Goal: Information Seeking & Learning: Learn about a topic

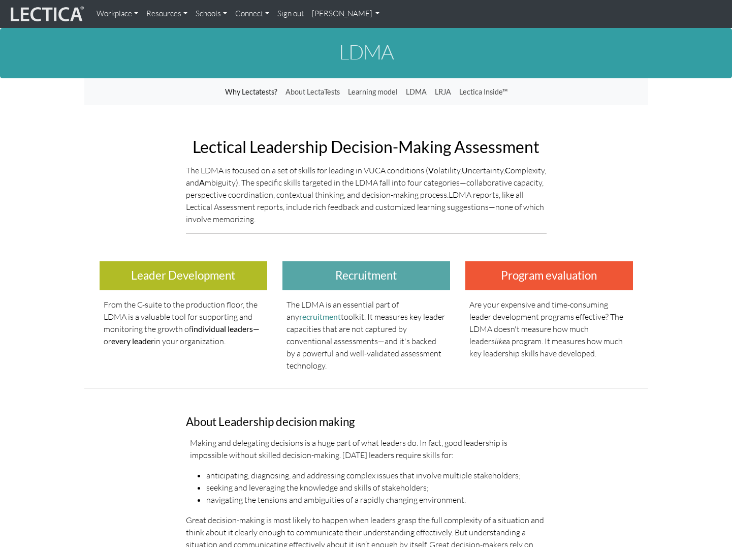
click at [328, 10] on link "[PERSON_NAME]" at bounding box center [346, 14] width 76 height 20
click at [336, 37] on link "My Profile" at bounding box center [359, 37] width 81 height 13
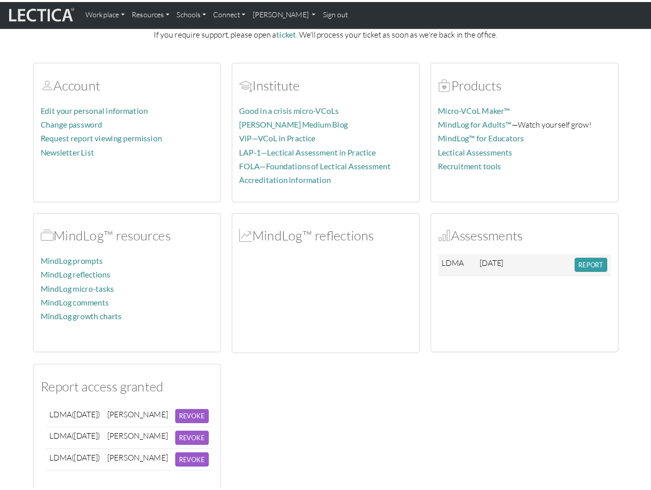
scroll to position [171, 0]
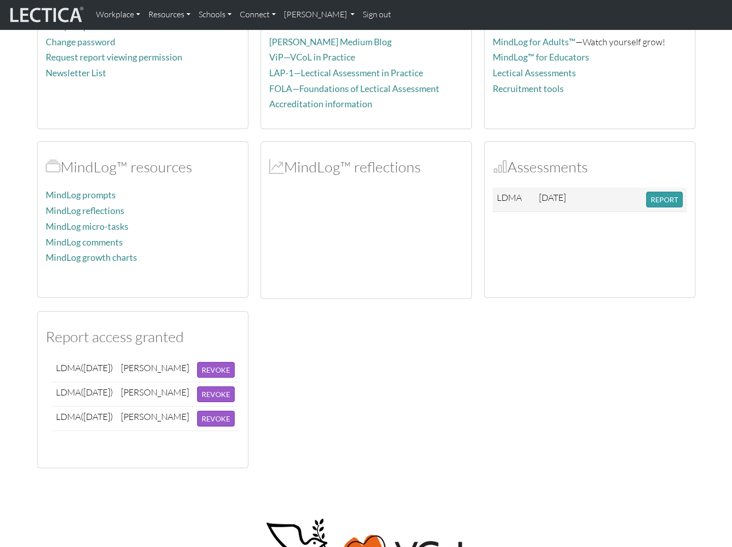
click at [396, 301] on div "Account Edit your personal information Change password Request report viewing p…" at bounding box center [366, 214] width 671 height 508
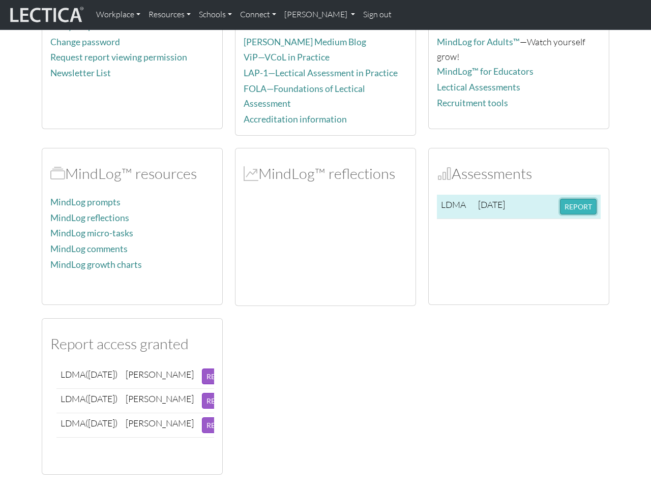
click at [566, 205] on button "REPORT" at bounding box center [578, 207] width 37 height 16
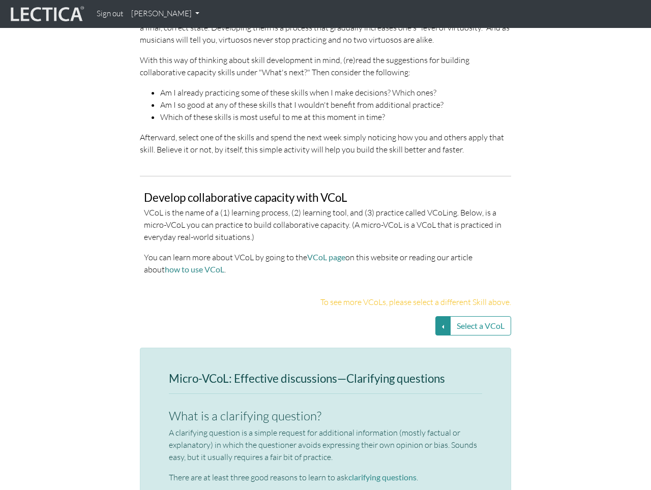
scroll to position [1913, 0]
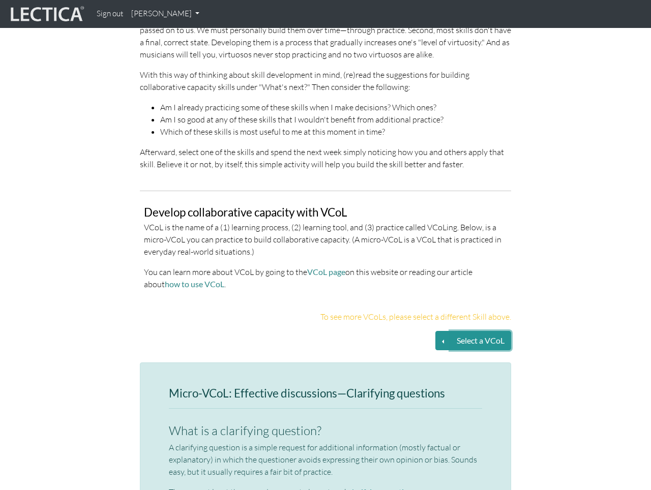
click at [451, 331] on button "Select a VCoL" at bounding box center [480, 340] width 61 height 19
click at [440, 331] on button "Select a VCoL" at bounding box center [442, 340] width 15 height 19
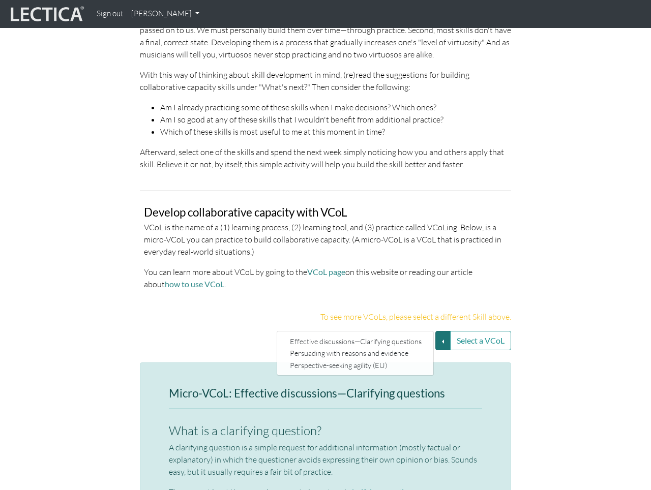
click at [228, 311] on p "To see more VCoLs, please select a different Skill above." at bounding box center [325, 317] width 371 height 12
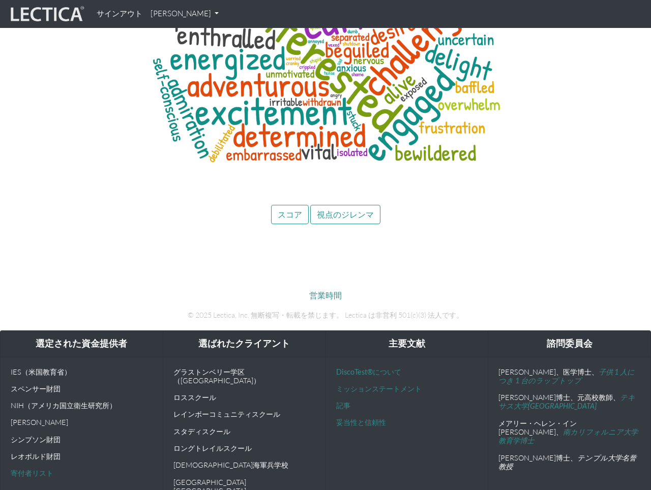
scroll to position [4163, 0]
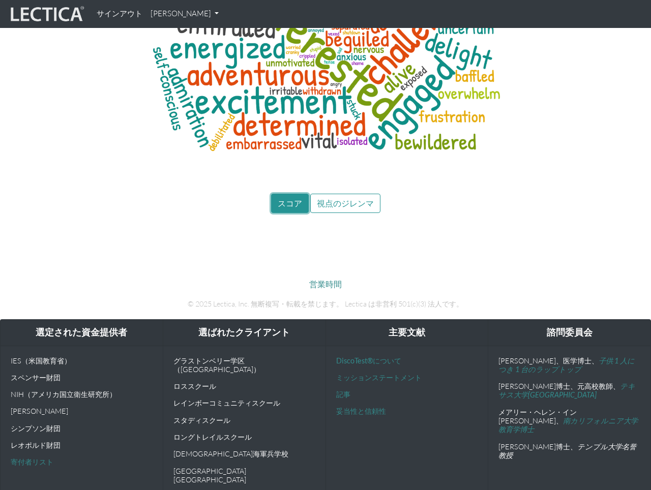
click at [286, 198] on font "スコア" at bounding box center [289, 203] width 24 height 10
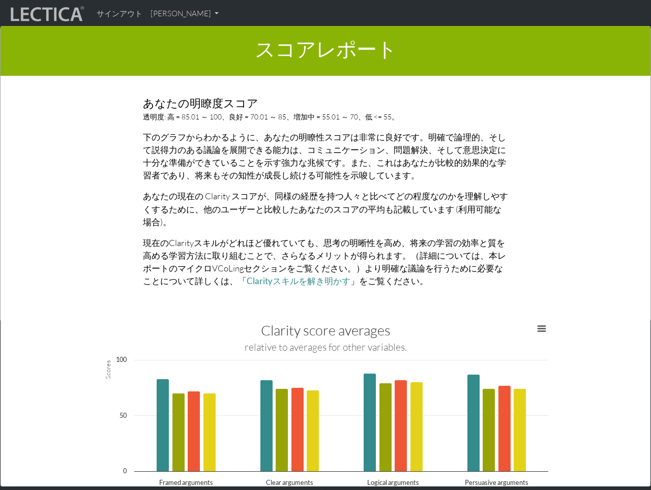
scroll to position [4026, 0]
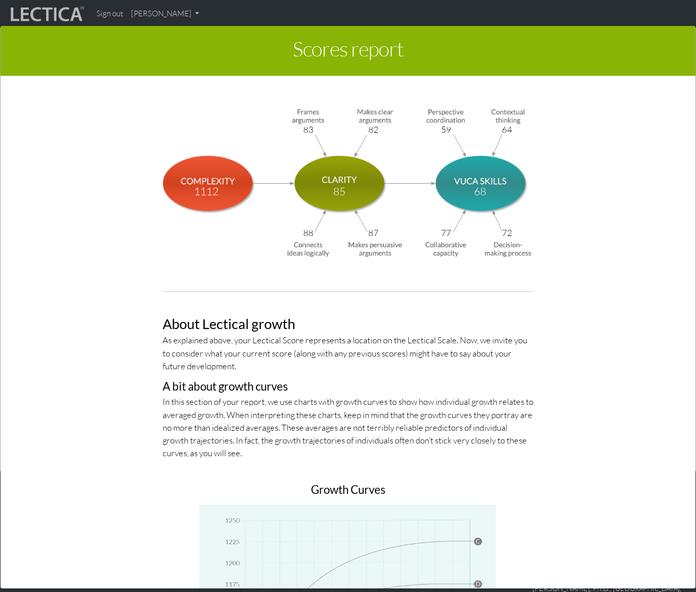
scroll to position [3261, 0]
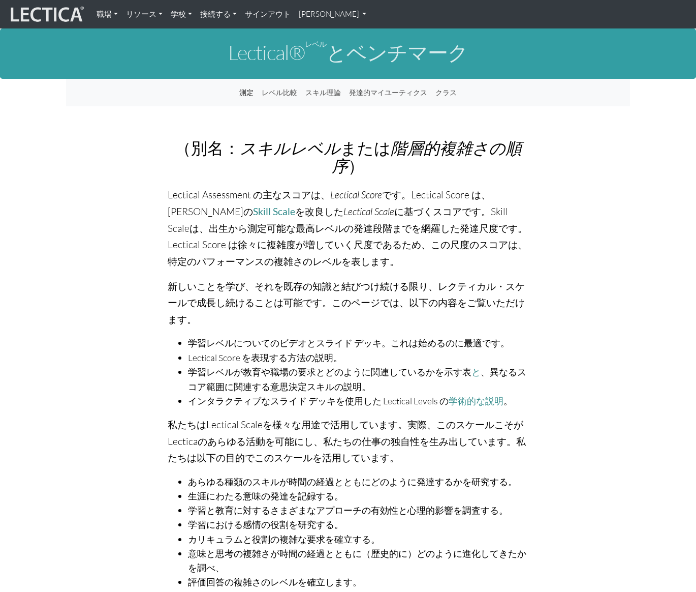
click at [309, 14] on font "[PERSON_NAME]" at bounding box center [329, 14] width 60 height 10
click at [316, 35] on font "マイプロフィール" at bounding box center [336, 37] width 57 height 9
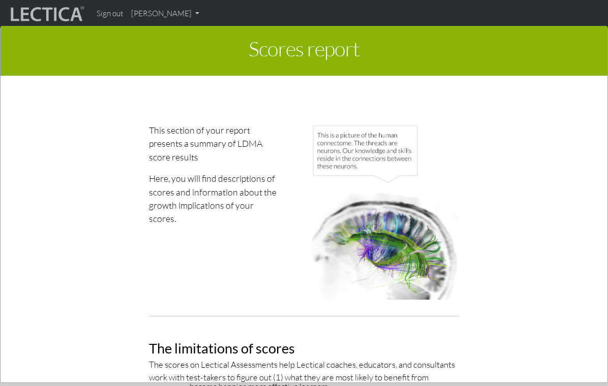
click at [148, 16] on div "Scores report × This section of your report presents a summary of LDMA score re…" at bounding box center [304, 203] width 608 height 386
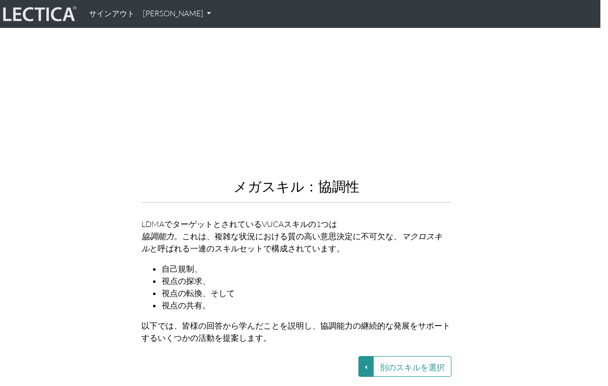
scroll to position [1131, 8]
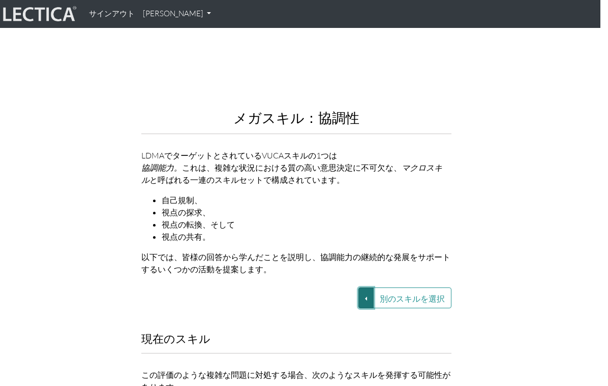
click at [367, 298] on button "別のスキルを選択" at bounding box center [365, 298] width 15 height 21
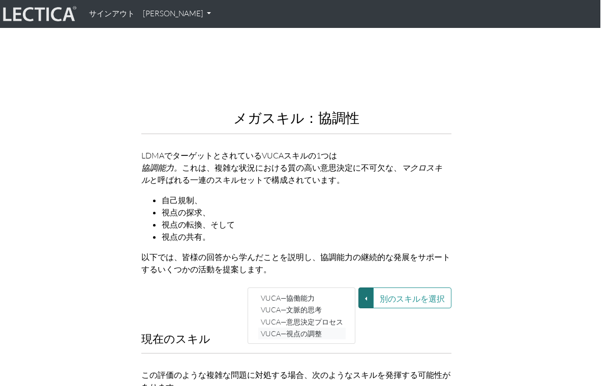
click at [306, 332] on font "VUCA—視点の調整" at bounding box center [291, 333] width 61 height 9
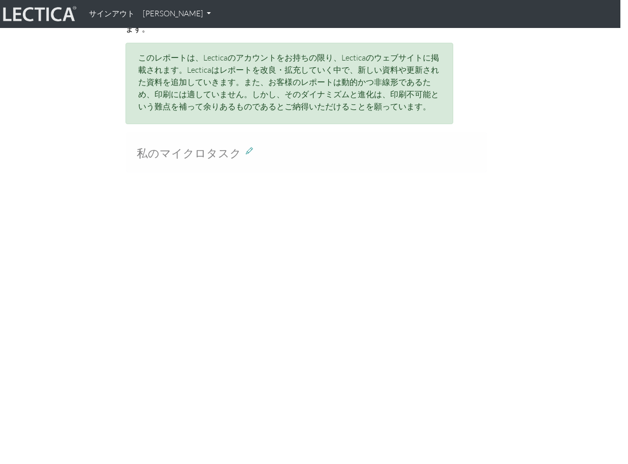
scroll to position [792, 8]
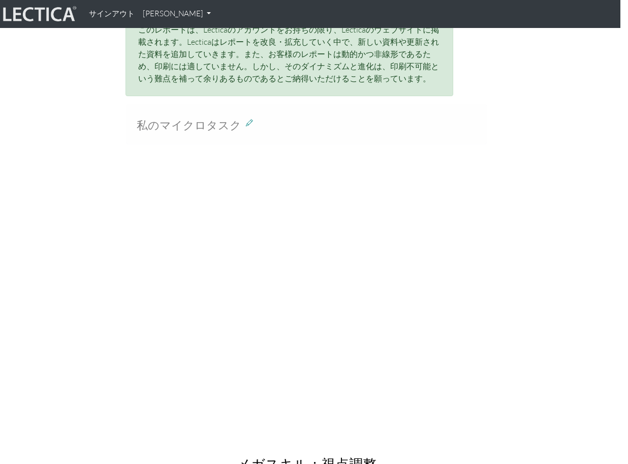
click at [234, 118] on font "私のマイクロタスク" at bounding box center [189, 125] width 105 height 14
click at [249, 118] on icon at bounding box center [249, 122] width 7 height 9
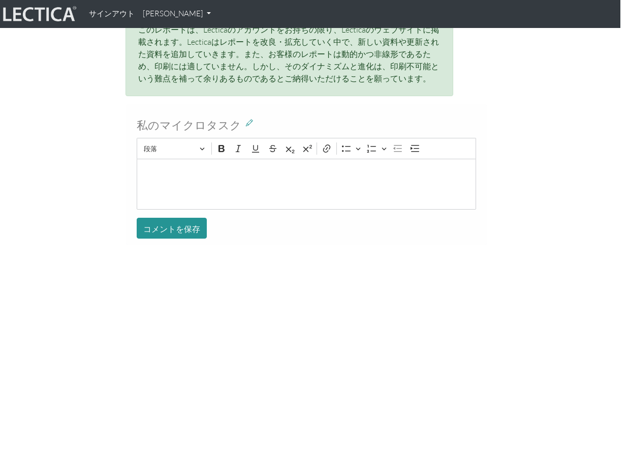
click at [281, 104] on div "私のマイクロタスク リッチテキストエディター 段落 大胆な イタリック 下線 取り消し線 添字 上付き文字 リンク 箇条書きリスト 箇条書きリスト 番号付きリ…" at bounding box center [306, 174] width 361 height 141
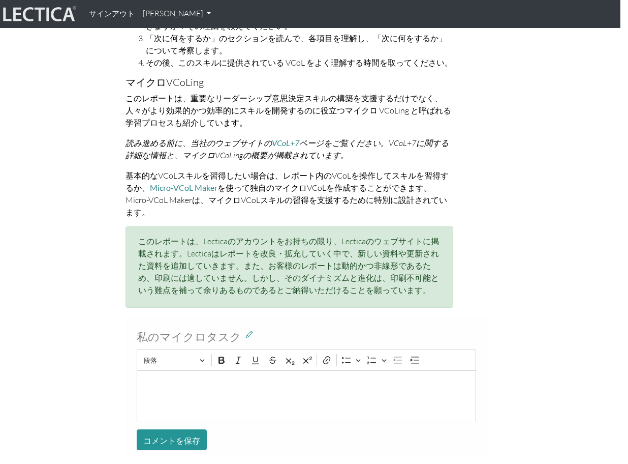
scroll to position [506, 8]
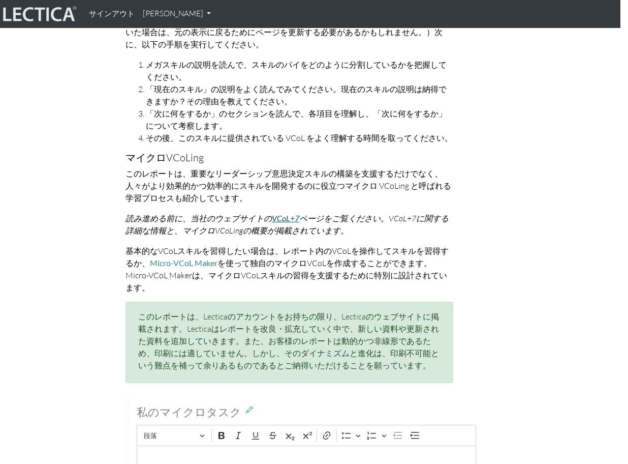
click at [288, 220] on font "VCoL+7" at bounding box center [285, 218] width 27 height 10
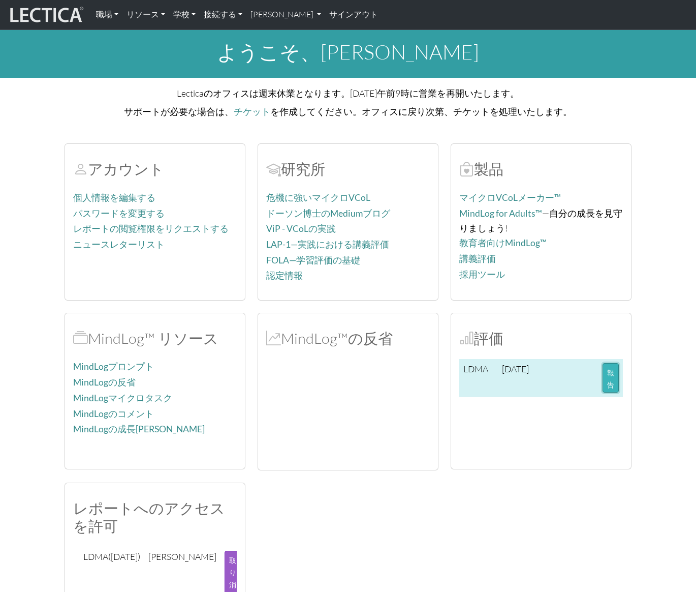
click at [608, 372] on font "報告" at bounding box center [610, 378] width 7 height 21
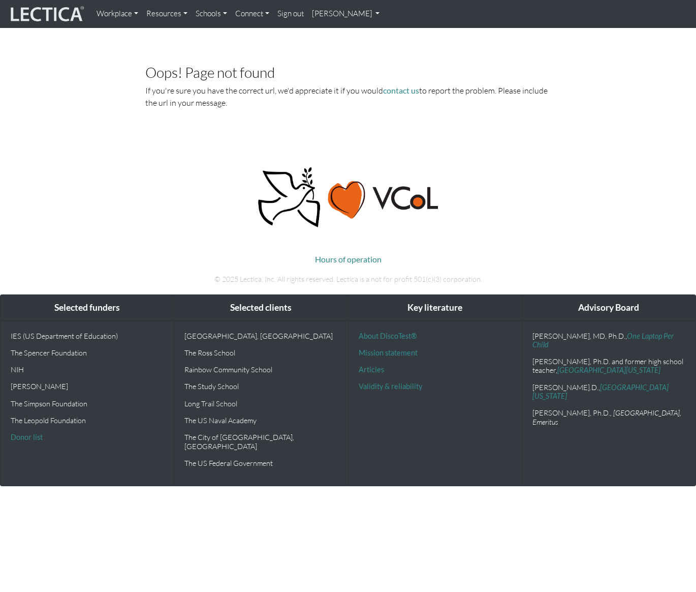
click at [49, 15] on img at bounding box center [46, 14] width 76 height 19
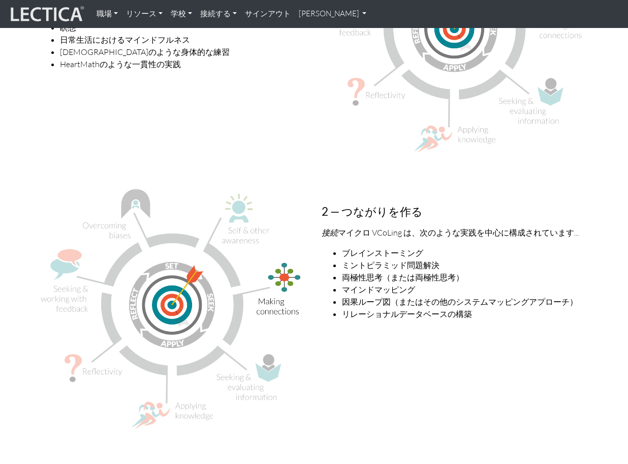
scroll to position [1209, 0]
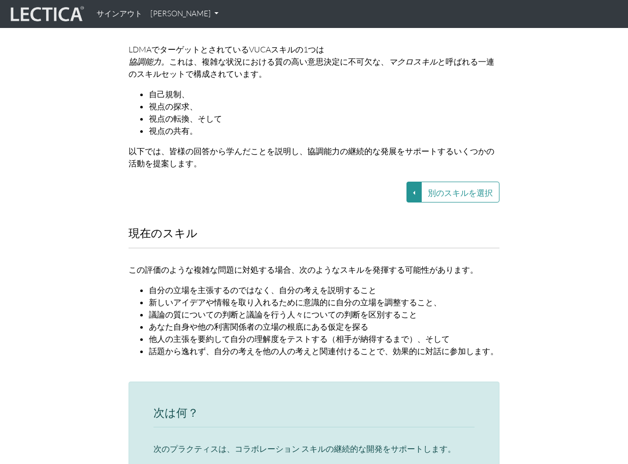
scroll to position [1120, 0]
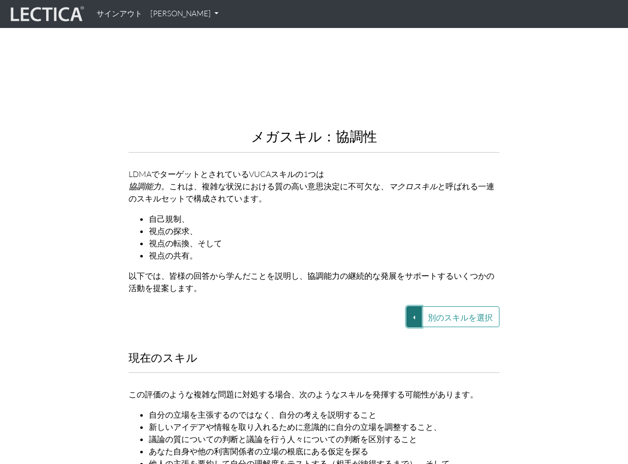
click at [415, 306] on button "別のスキルを選択" at bounding box center [414, 316] width 15 height 21
click at [336, 324] on font "VUCA—文脈的思考" at bounding box center [339, 328] width 61 height 9
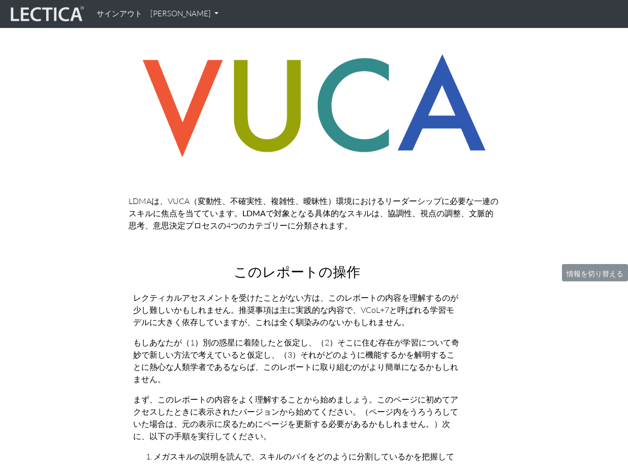
scroll to position [0, 0]
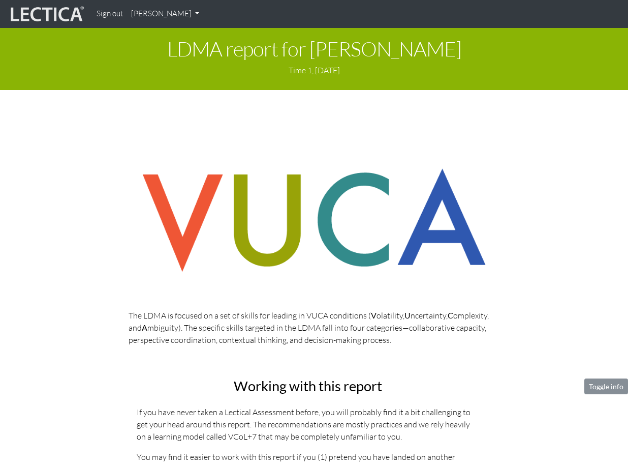
click at [320, 260] on img at bounding box center [314, 220] width 371 height 129
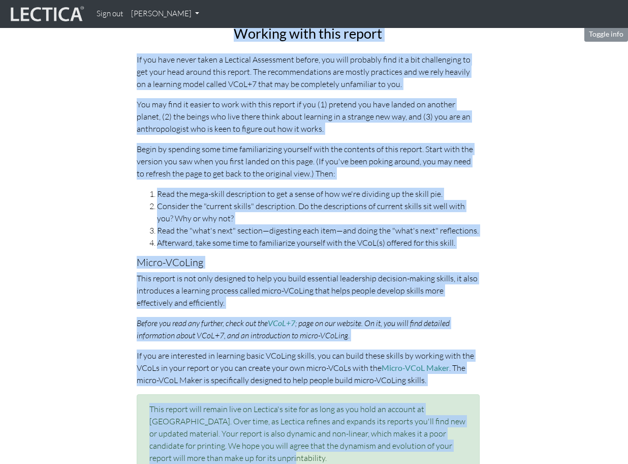
scroll to position [385, 0]
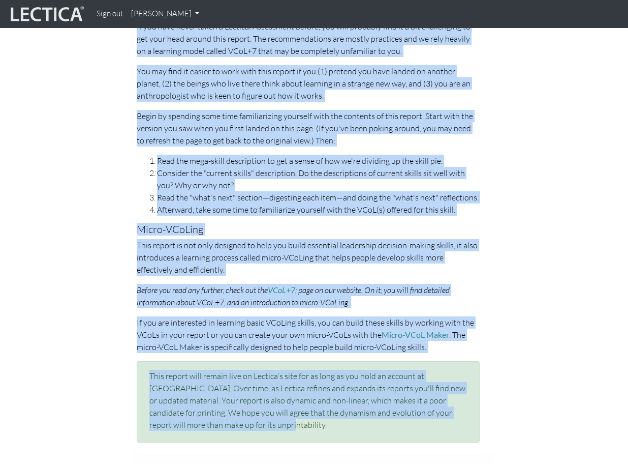
drag, startPoint x: 127, startPoint y: 222, endPoint x: 370, endPoint y: 421, distance: 314.6
copy div "Lor IPSU do sitamet co a eli se doeius tem incidid ut LABO etdolorema ( A enima…"
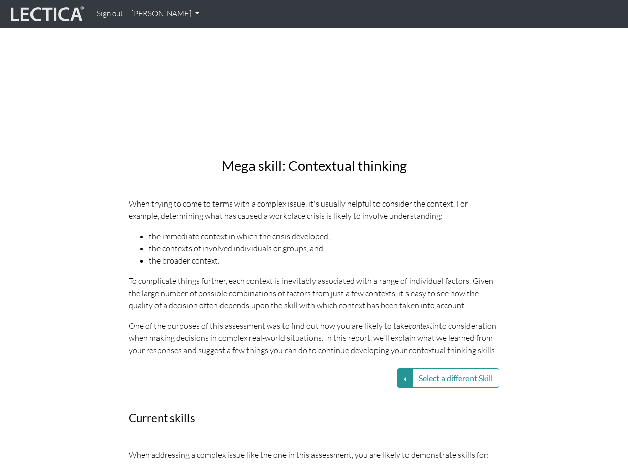
scroll to position [1116, 0]
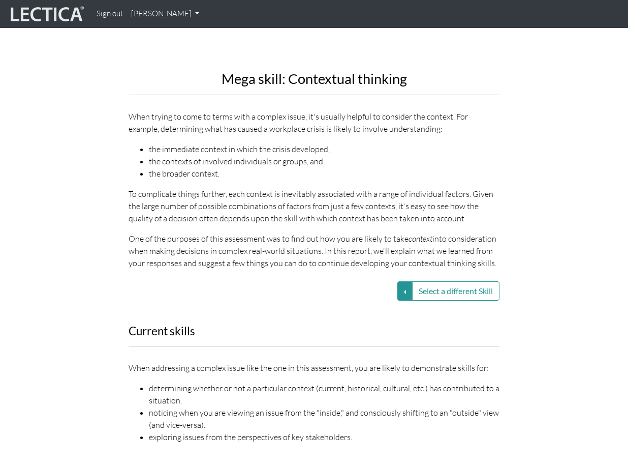
click at [198, 73] on h2 "Mega skill: Contextual thinking" at bounding box center [314, 78] width 371 height 15
drag, startPoint x: 215, startPoint y: 77, endPoint x: 501, endPoint y: 271, distance: 345.2
click at [501, 271] on div "Mega skill: Contextual thinking When trying to come to terms with a complex iss…" at bounding box center [314, 34] width 386 height 485
copy div "Mega skill: Contextual thinking When trying to come to terms with a complex iss…"
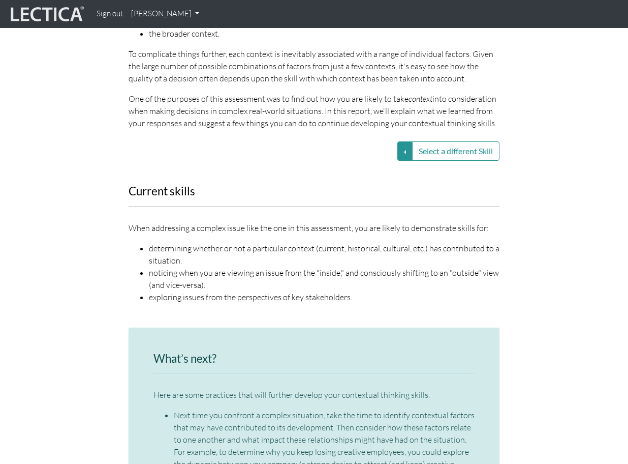
scroll to position [1250, 0]
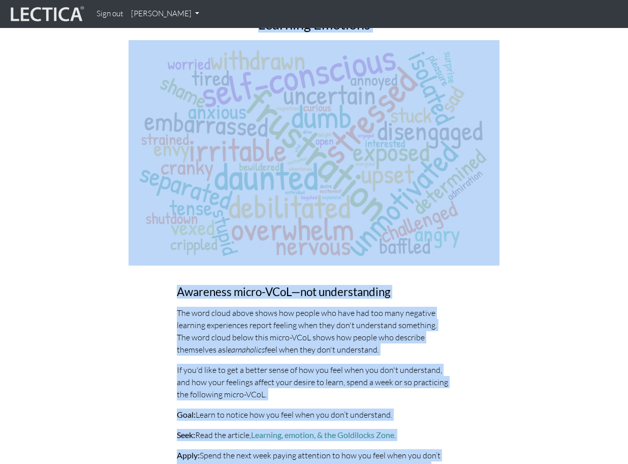
scroll to position [3056, 0]
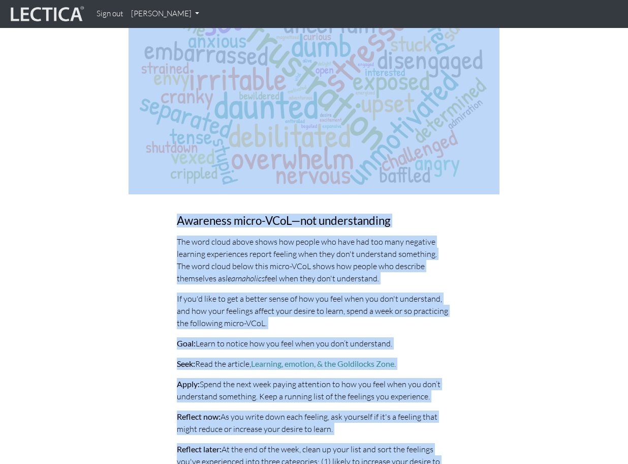
drag, startPoint x: 131, startPoint y: 198, endPoint x: 330, endPoint y: 462, distance: 330.7
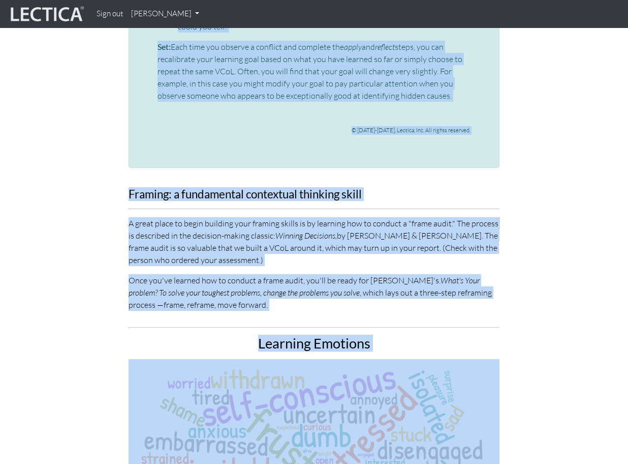
scroll to position [2636, 0]
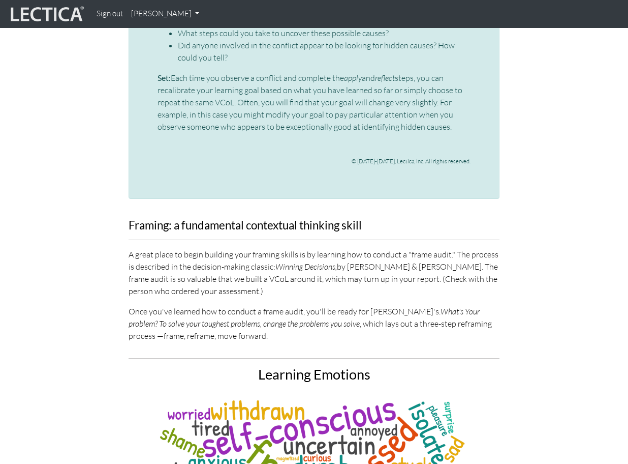
click at [408, 305] on p "Once you've learned how to conduct a frame audit, you'll be ready for [PERSON_N…" at bounding box center [314, 323] width 371 height 37
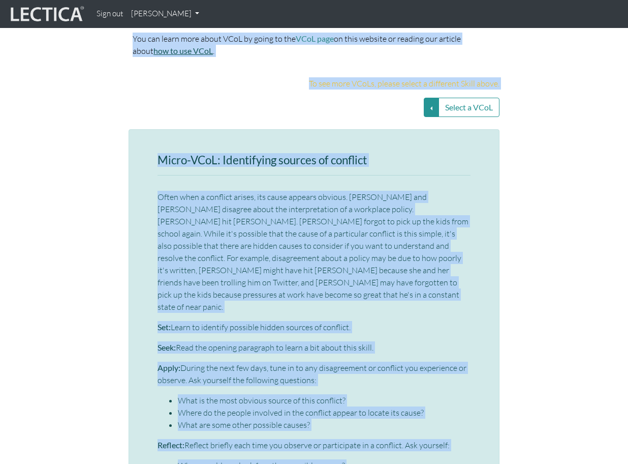
scroll to position [2189, 0]
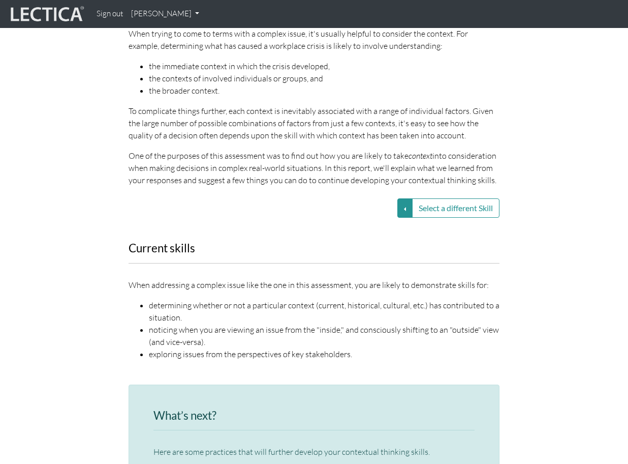
drag, startPoint x: 317, startPoint y: 300, endPoint x: 144, endPoint y: 5, distance: 342.4
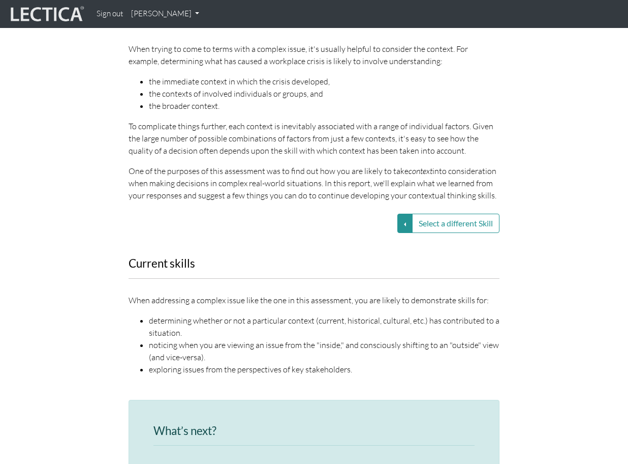
click at [144, 5] on link "[PERSON_NAME]" at bounding box center [165, 14] width 76 height 20
click at [151, 230] on div "Select a different Skill VUCA—Collaborative capacity VUCA—Contextual thinking V…" at bounding box center [314, 222] width 386 height 19
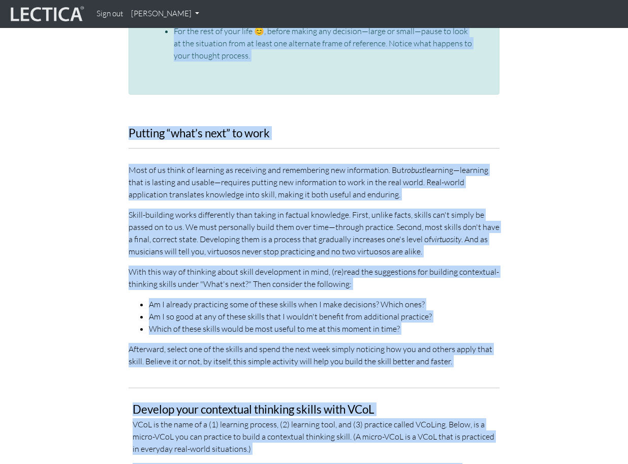
scroll to position [1833, 0]
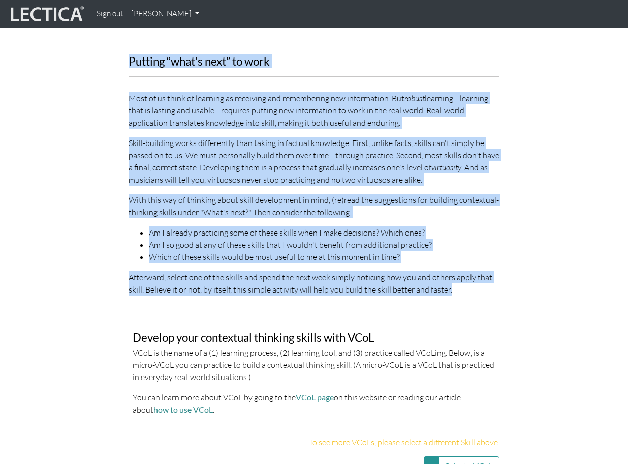
drag, startPoint x: 130, startPoint y: 261, endPoint x: 471, endPoint y: 273, distance: 340.7
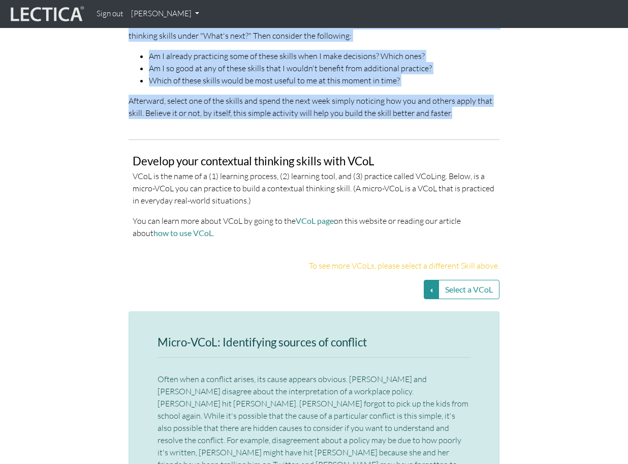
scroll to position [2072, 0]
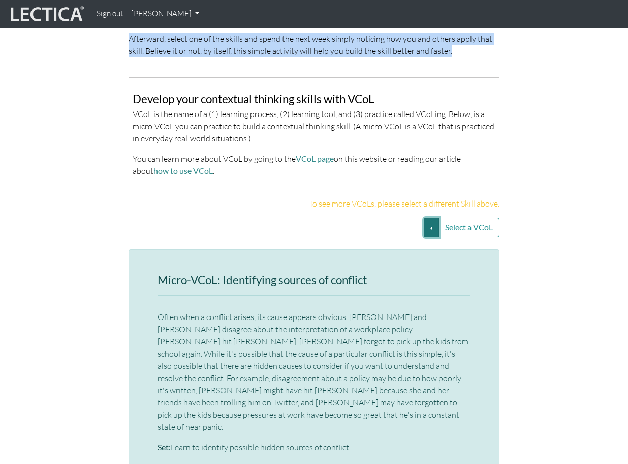
click at [425, 218] on button "Select a VCoL" at bounding box center [431, 227] width 15 height 19
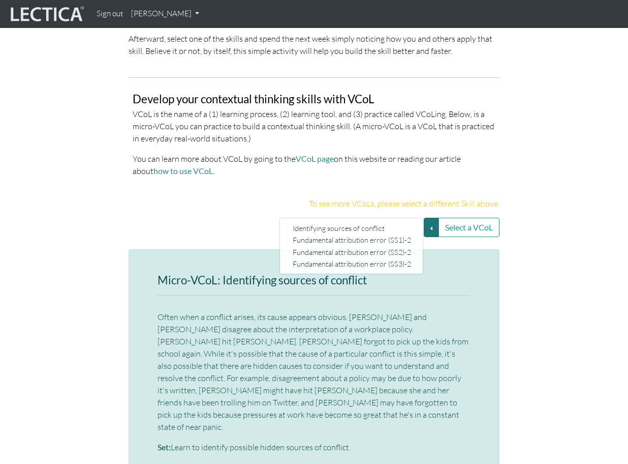
click at [274, 172] on div "Develop your contextual thinking skills with VCoL VCoL is the name of a (1) lea…" at bounding box center [314, 139] width 363 height 92
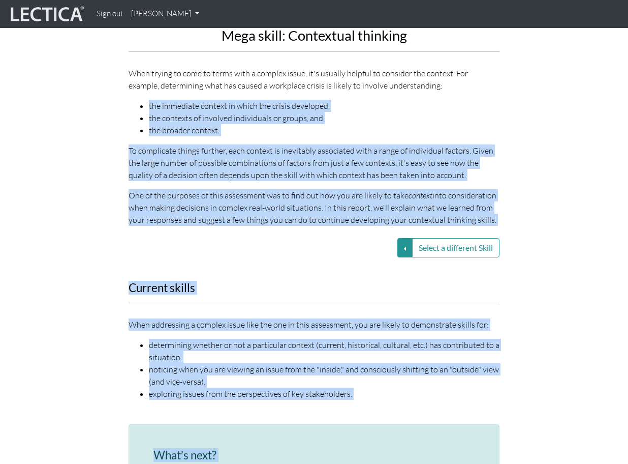
scroll to position [1157, 0]
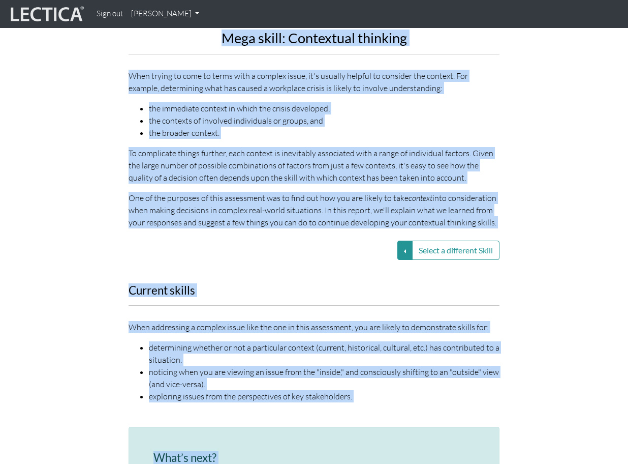
drag, startPoint x: 198, startPoint y: 314, endPoint x: 217, endPoint y: 39, distance: 275.6
copy div "Mega skill: Contextual thinking When trying to come to terms with a complex iss…"
click at [372, 287] on h3 "Current skills" at bounding box center [314, 290] width 371 height 13
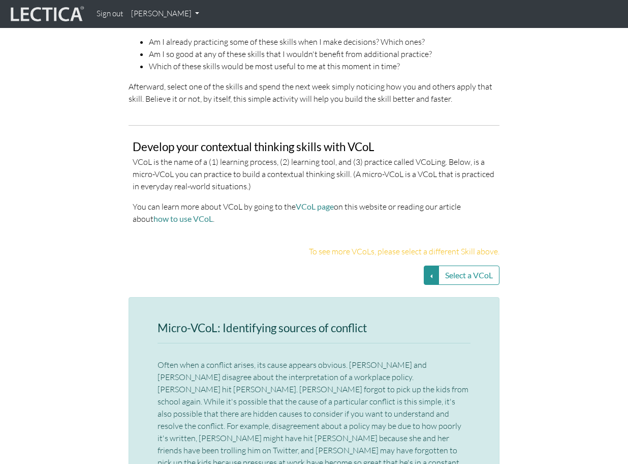
scroll to position [2025, 0]
click at [433, 264] on button "Select a VCoL" at bounding box center [431, 273] width 15 height 19
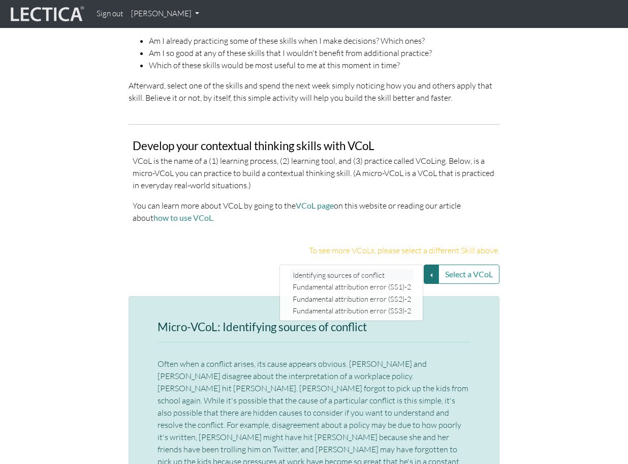
click at [389, 269] on link "Identifying sources of conflict" at bounding box center [351, 275] width 123 height 12
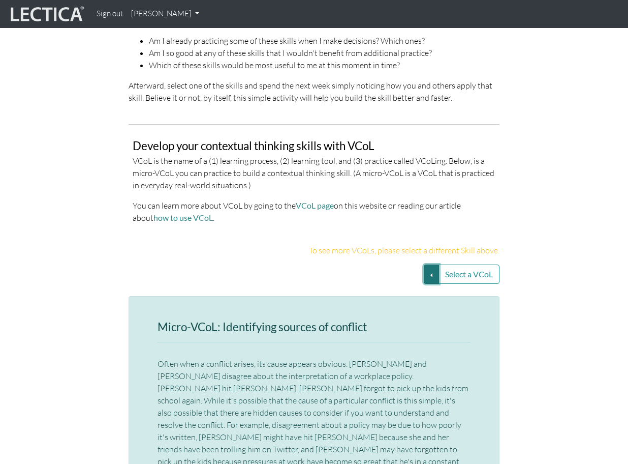
click at [429, 264] on button "Select a VCoL" at bounding box center [431, 273] width 15 height 19
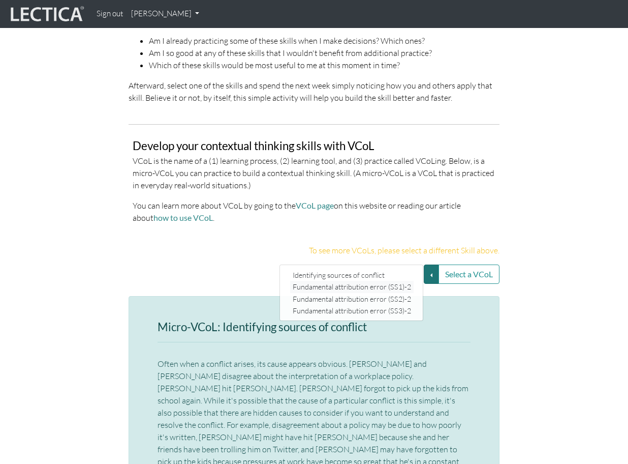
click at [400, 281] on link "Fundamental attribution error (SS1)-2" at bounding box center [351, 287] width 123 height 12
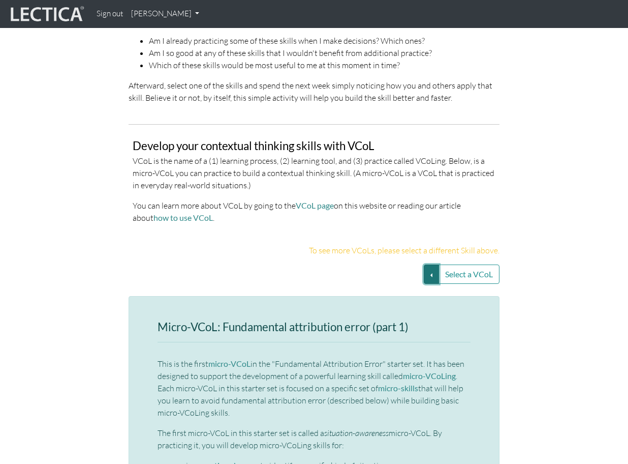
click at [426, 265] on button "Select a VCoL" at bounding box center [431, 273] width 15 height 19
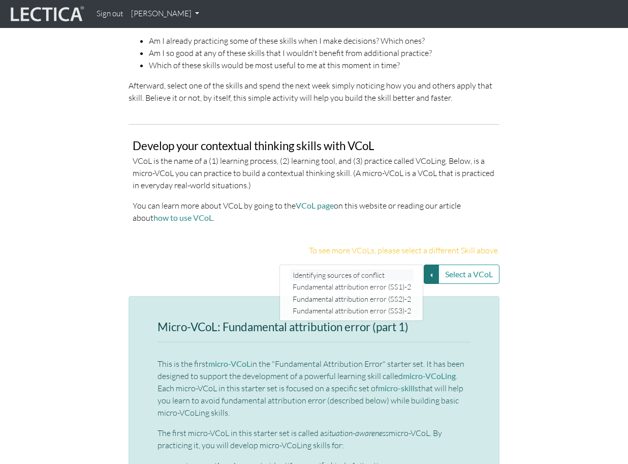
click at [382, 269] on link "Identifying sources of conflict" at bounding box center [351, 275] width 123 height 12
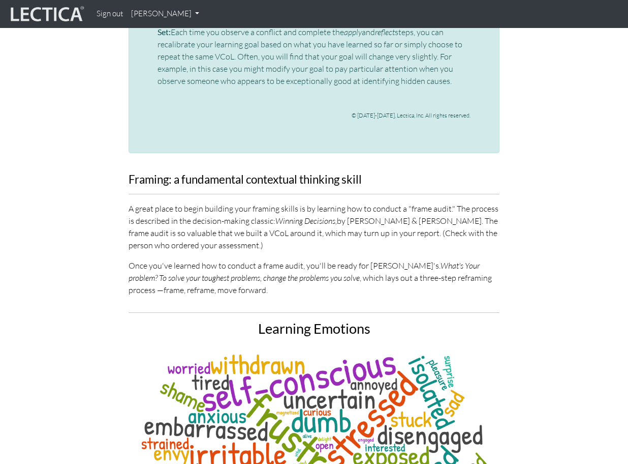
scroll to position [2649, 0]
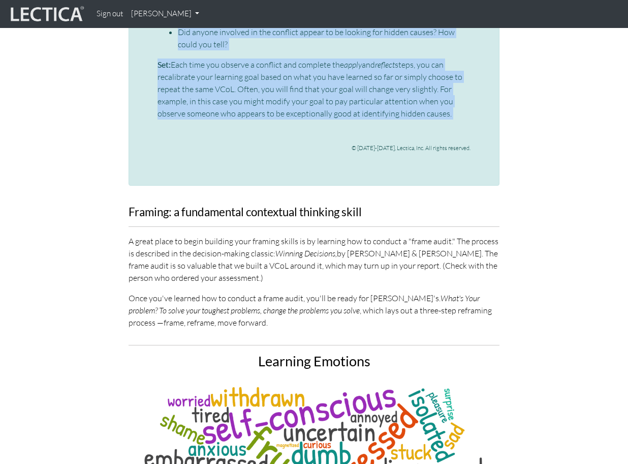
drag, startPoint x: 159, startPoint y: 100, endPoint x: 451, endPoint y: 91, distance: 292.9
copy div "Micro-VCoL: Identifying sources of conflict Often when a conflict arises, its c…"
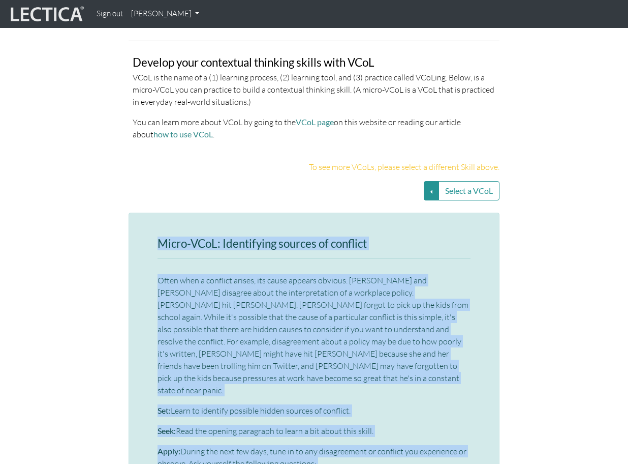
scroll to position [2046, 0]
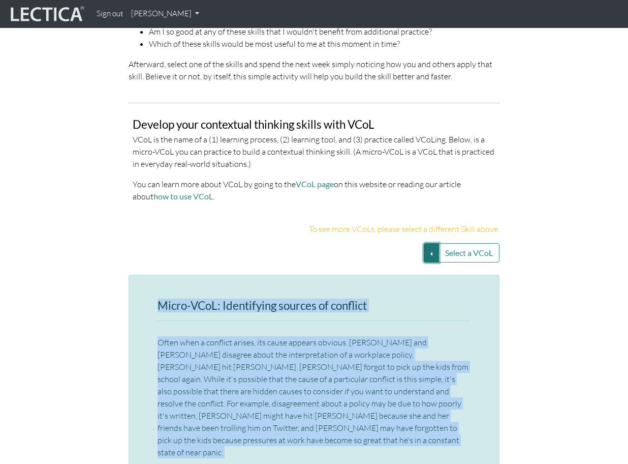
click at [431, 243] on button "Select a VCoL" at bounding box center [431, 252] width 15 height 19
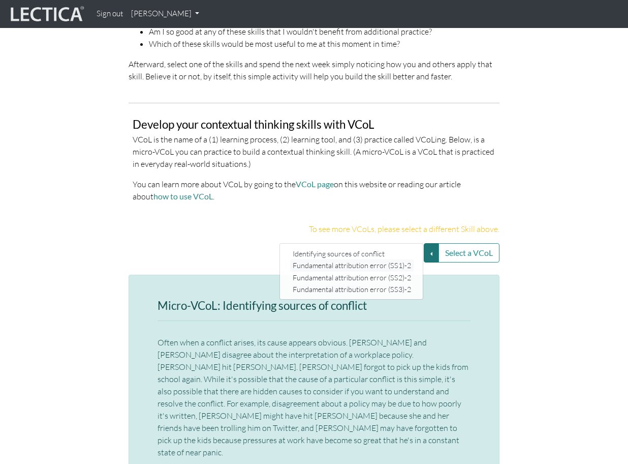
click at [394, 260] on link "Fundamental attribution error (SS1)-2" at bounding box center [351, 266] width 123 height 12
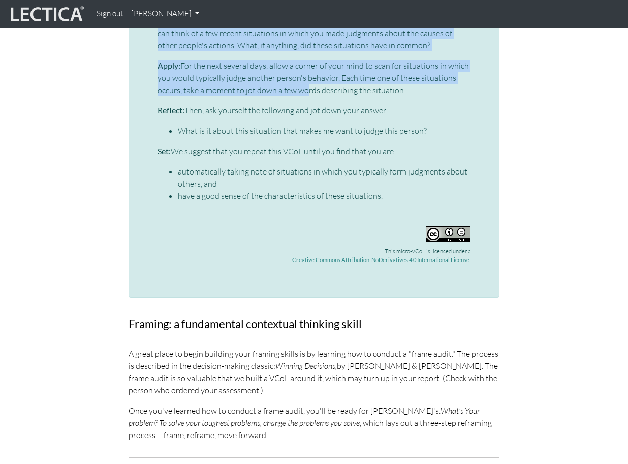
scroll to position [2808, 0]
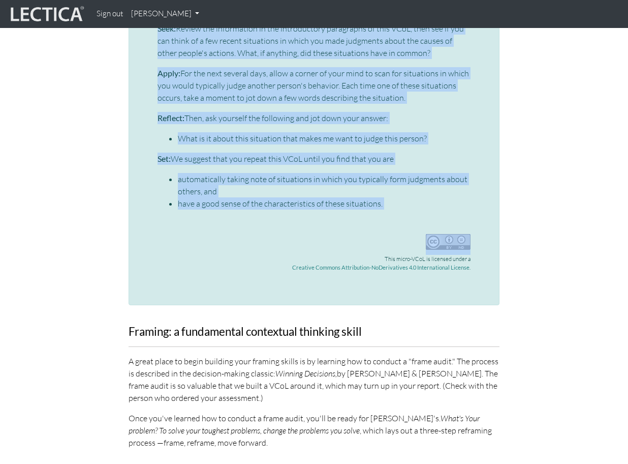
drag, startPoint x: 159, startPoint y: 63, endPoint x: 383, endPoint y: 197, distance: 261.5
copy div "Micro-VCoL: Fundamental attribution error (part 1) This is the first micro-VCoL…"
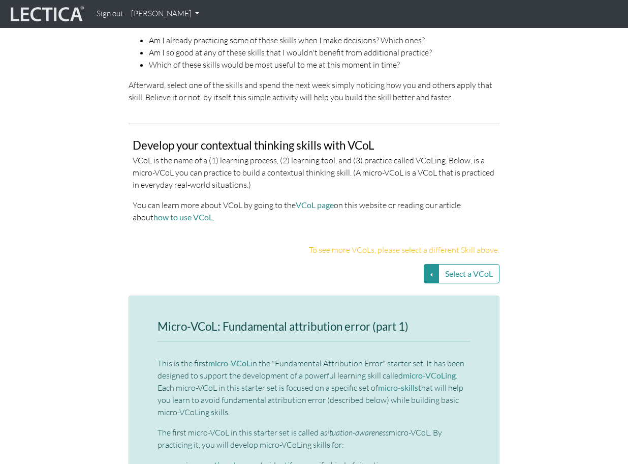
scroll to position [1919, 0]
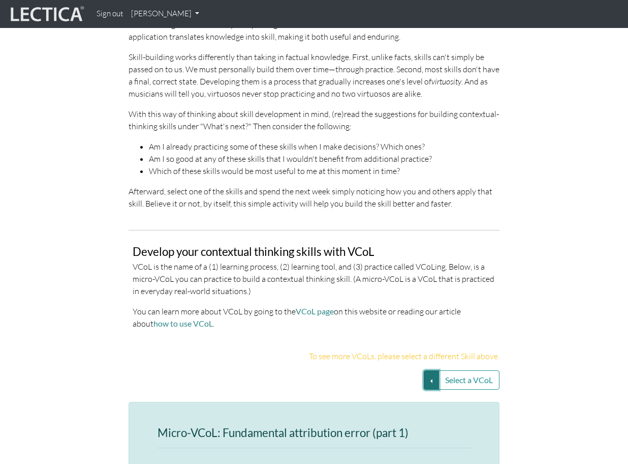
click at [427, 370] on button "Select a VCoL" at bounding box center [431, 379] width 15 height 19
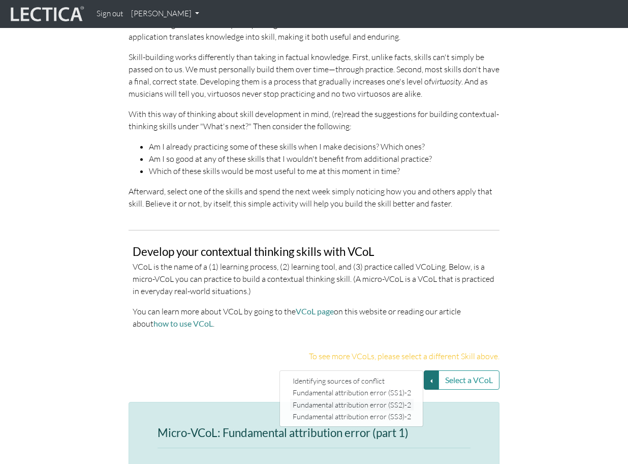
click at [398, 398] on link "Fundamental attribution error (SS2)-2" at bounding box center [351, 404] width 123 height 12
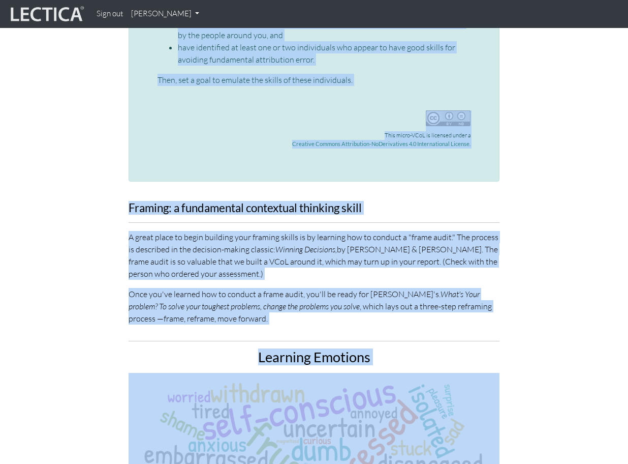
scroll to position [2815, 0]
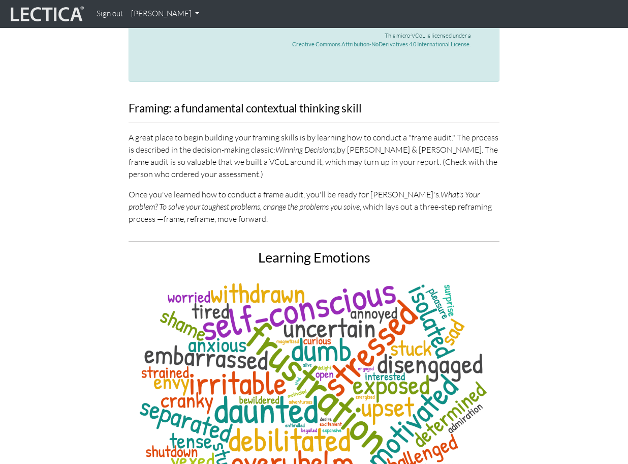
drag, startPoint x: 159, startPoint y: 159, endPoint x: 476, endPoint y: 16, distance: 347.8
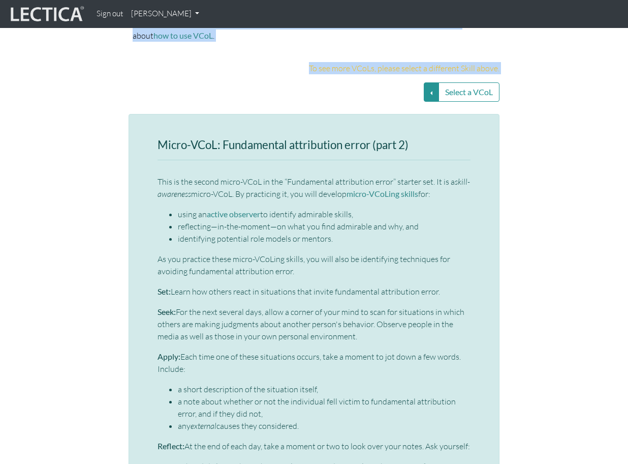
scroll to position [2078, 0]
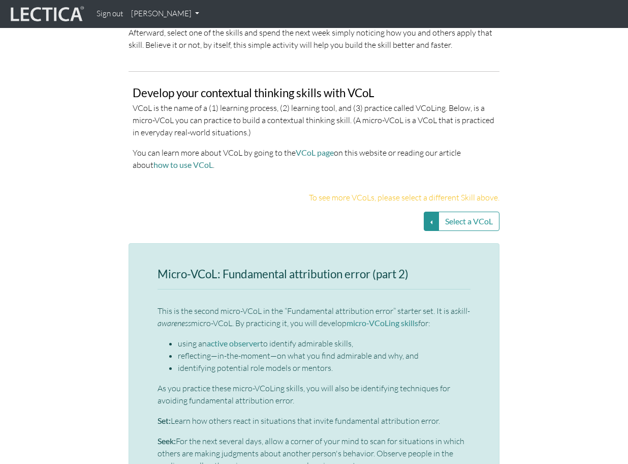
click at [197, 268] on h3 "Micro-VCoL: Fundamental attribution error (part 2)" at bounding box center [314, 274] width 313 height 13
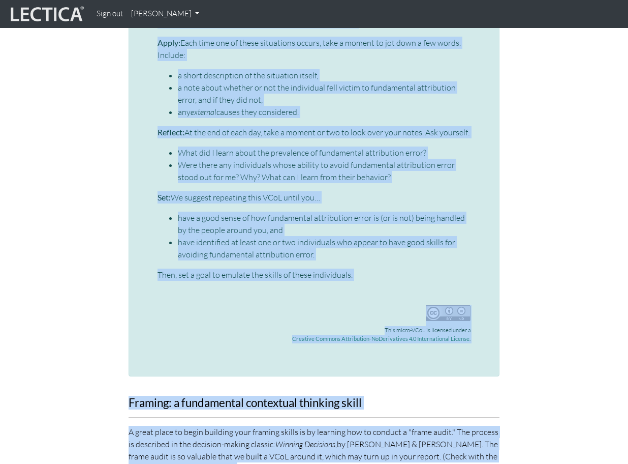
scroll to position [2653, 0]
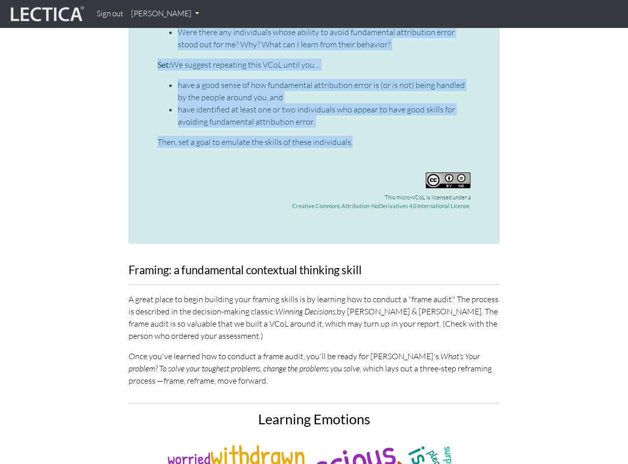
drag, startPoint x: 161, startPoint y: 259, endPoint x: 356, endPoint y: 129, distance: 234.6
copy div "Lorem-IPsU: Dolorsitame consectetur adipi (elit 6) Sedd ei tem incidi utlab-ETd…"
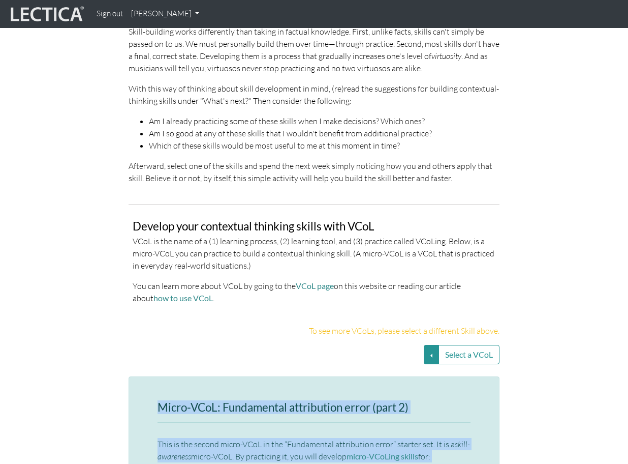
scroll to position [2001, 0]
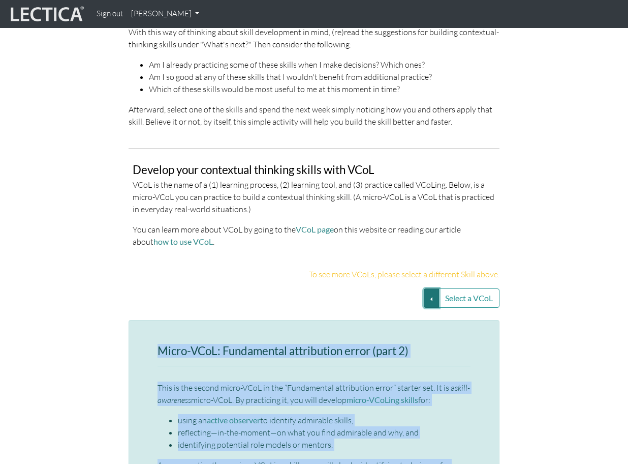
click at [434, 288] on button "Select a VCoL" at bounding box center [431, 297] width 15 height 19
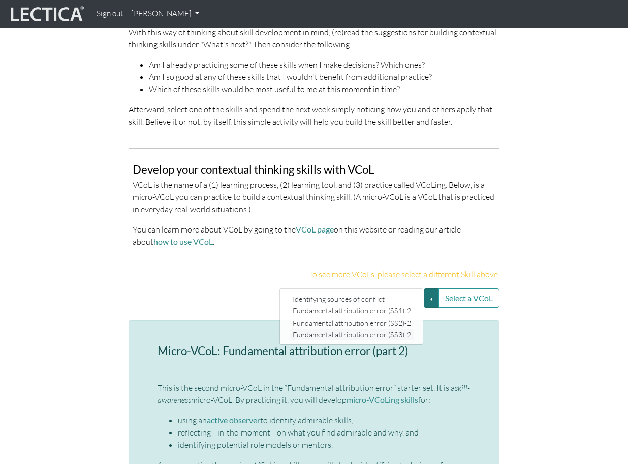
click at [400, 328] on link "Fundamental attribution error (SS3)-2" at bounding box center [351, 334] width 123 height 12
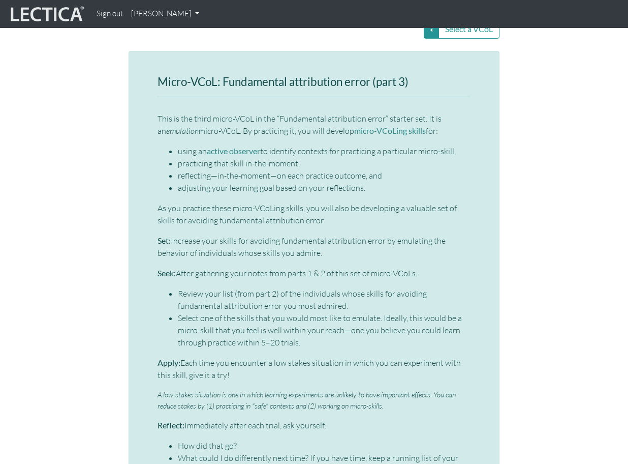
scroll to position [2254, 0]
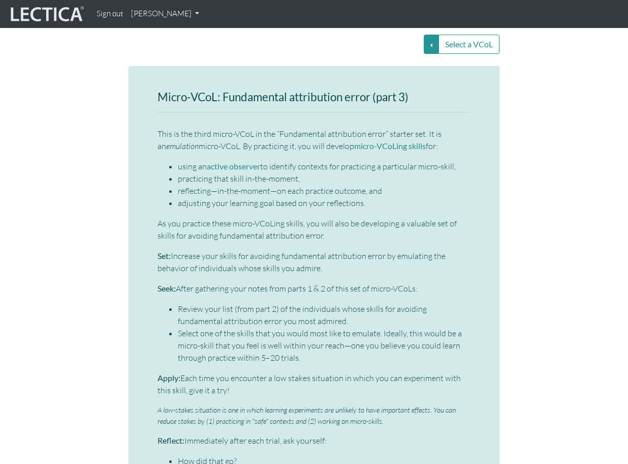
click at [153, 87] on div "Micro-VCoL: Fundamental attribution error (part 3) This is the third micro-VCoL…" at bounding box center [314, 434] width 371 height 737
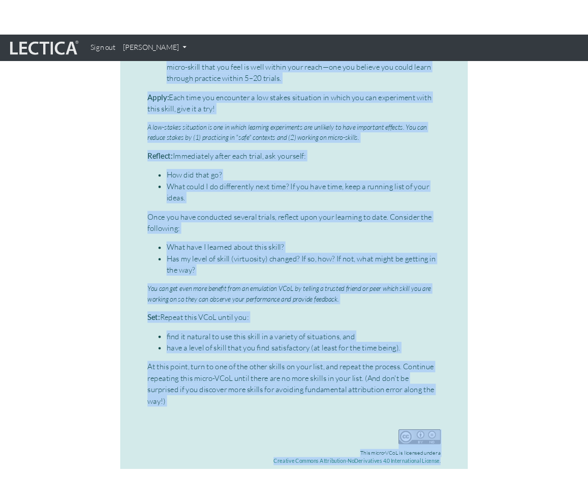
scroll to position [2585, 0]
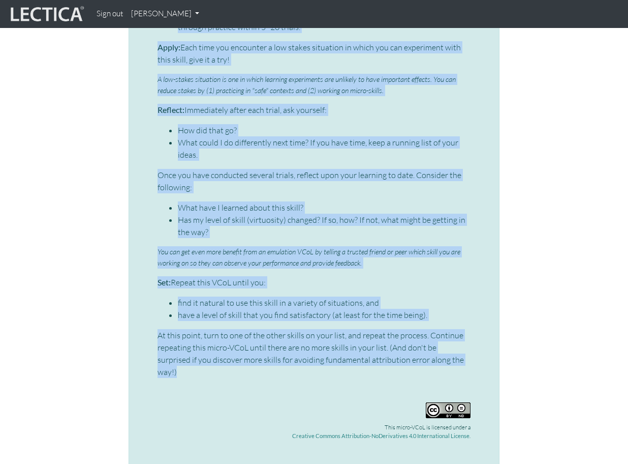
drag, startPoint x: 155, startPoint y: 83, endPoint x: 459, endPoint y: 349, distance: 403.4
click at [459, 349] on div "Micro-VCoL: Fundamental attribution error (part 3) This is the third micro-VCoL…" at bounding box center [314, 104] width 371 height 737
copy div "Lorem-IPsU: Dolorsitame consectetur adipi (elit 7) Sedd ei tem incid utlab-ETdO…"
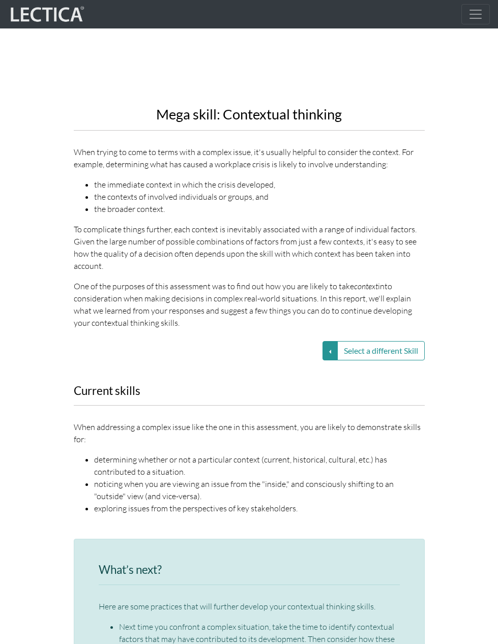
scroll to position [1177, 0]
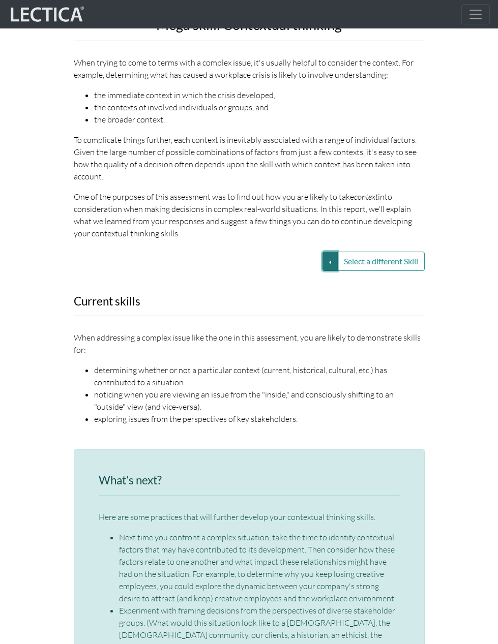
click at [328, 253] on button "Select a different Skill" at bounding box center [329, 261] width 15 height 19
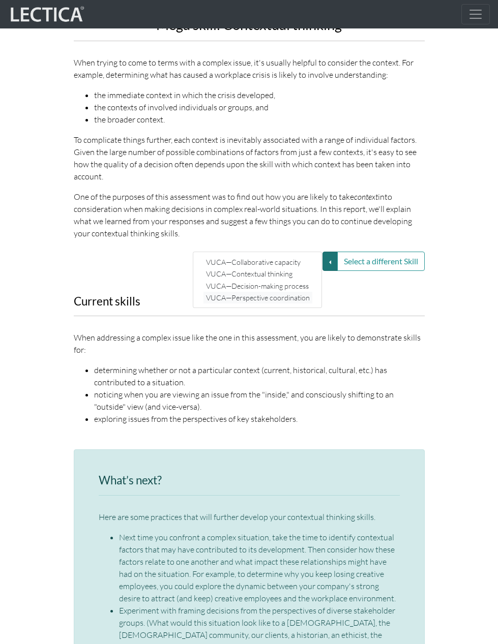
click at [288, 292] on link "VUCA—Perspective coordination" at bounding box center [257, 298] width 109 height 12
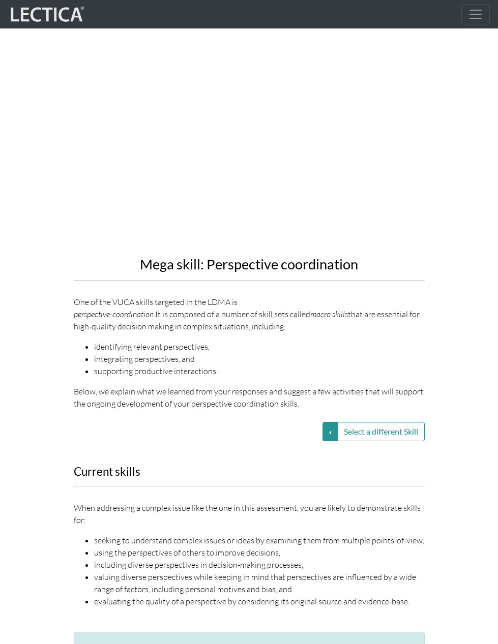
scroll to position [905, 0]
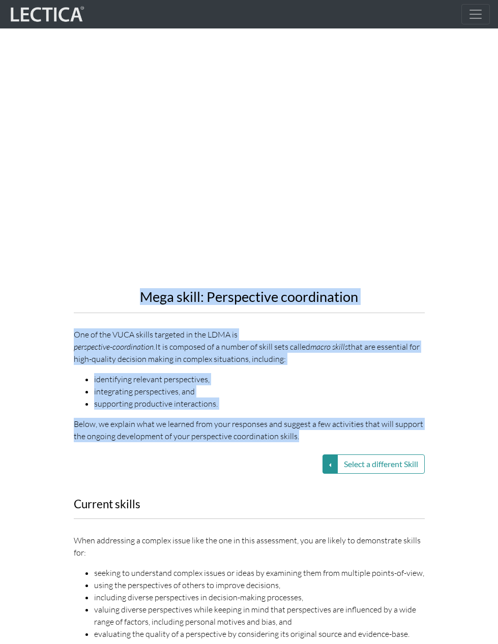
drag, startPoint x: 140, startPoint y: 283, endPoint x: 319, endPoint y: 432, distance: 232.8
click at [319, 432] on div "Mega skill: Perspective coordination One of the VUCA skills targeted in the LDM…" at bounding box center [249, 236] width 366 height 428
copy div "Mega skill: Perspective coordination One of the VUCA skills targeted in the LDM…"
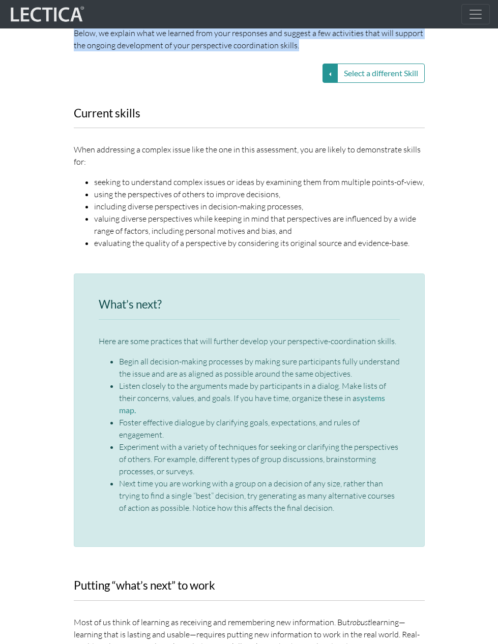
scroll to position [1291, 0]
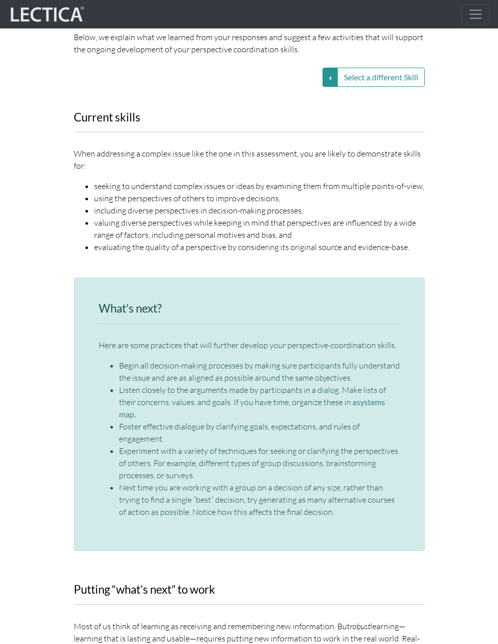
click at [162, 111] on h3 "Current skills" at bounding box center [249, 117] width 351 height 13
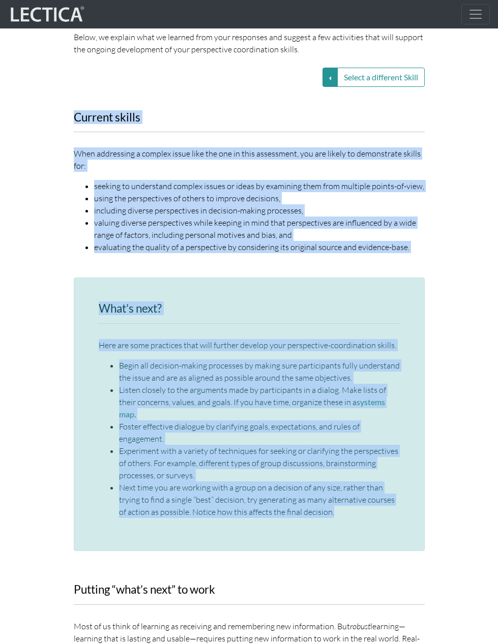
drag, startPoint x: 72, startPoint y: 101, endPoint x: 302, endPoint y: 515, distance: 473.9
copy div "Loremip dolors Amet consectetu a elitsed doeiu temp inc utl et dolo magnaaliqu,…"
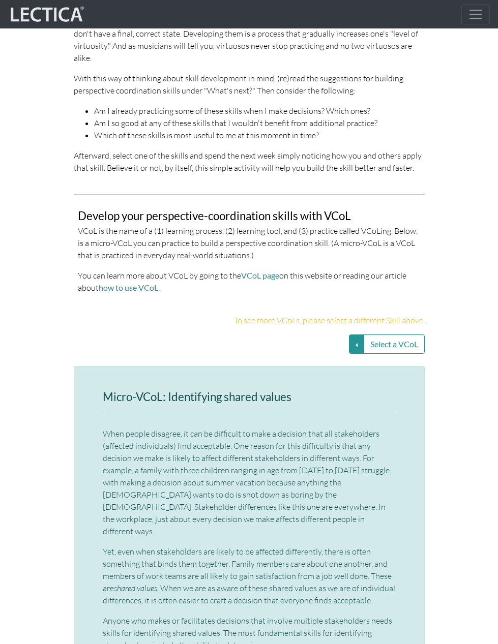
scroll to position [2076, 0]
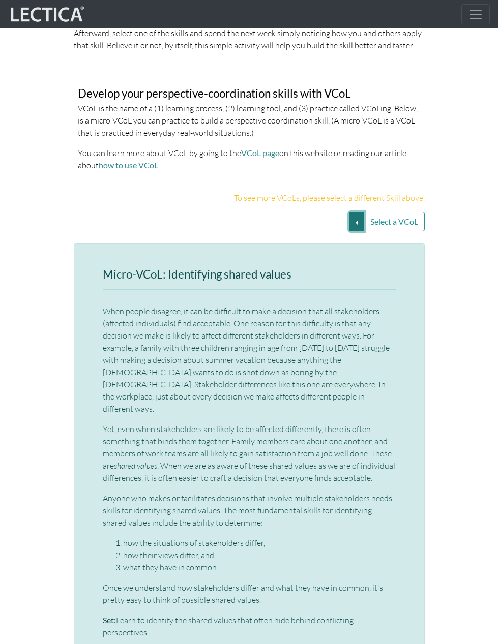
click at [356, 212] on button "Select a VCoL" at bounding box center [356, 221] width 15 height 19
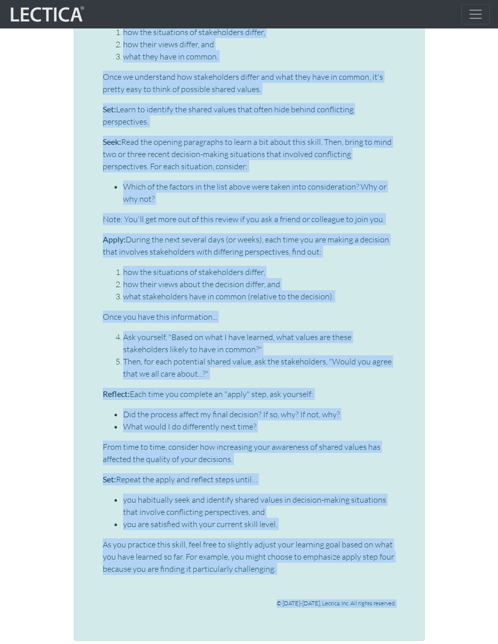
scroll to position [2634, 0]
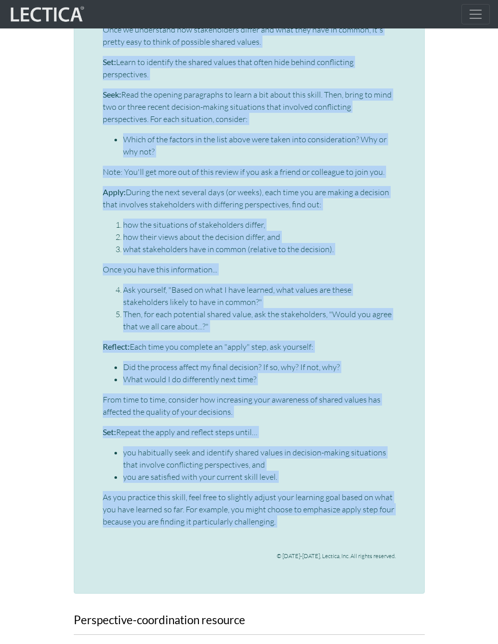
drag, startPoint x: 105, startPoint y: 236, endPoint x: 342, endPoint y: 480, distance: 339.6
click at [342, 463] on div "Micro-VCoL: Identifying shared values When people disagree, it can be difficult…" at bounding box center [249, 139] width 293 height 858
copy div "Micro-VCoL: Identifying shared values When people disagree, it can be difficult…"
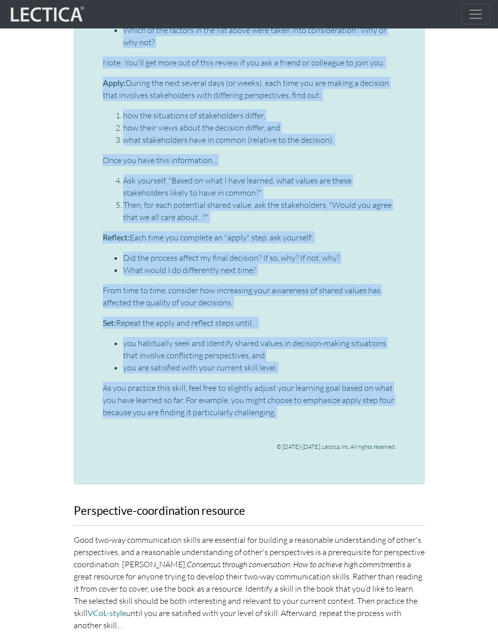
scroll to position [2867, 0]
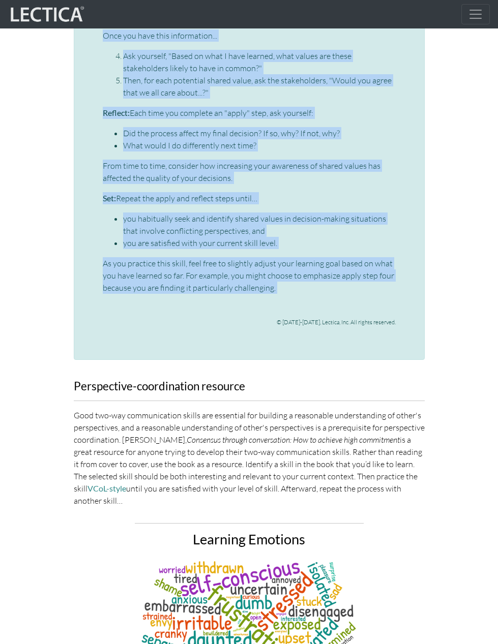
drag, startPoint x: 75, startPoint y: 338, endPoint x: 166, endPoint y: 451, distance: 145.0
click at [166, 451] on div "Perspective-coordination resource Good two-way communication skills are essenti…" at bounding box center [249, 443] width 351 height 127
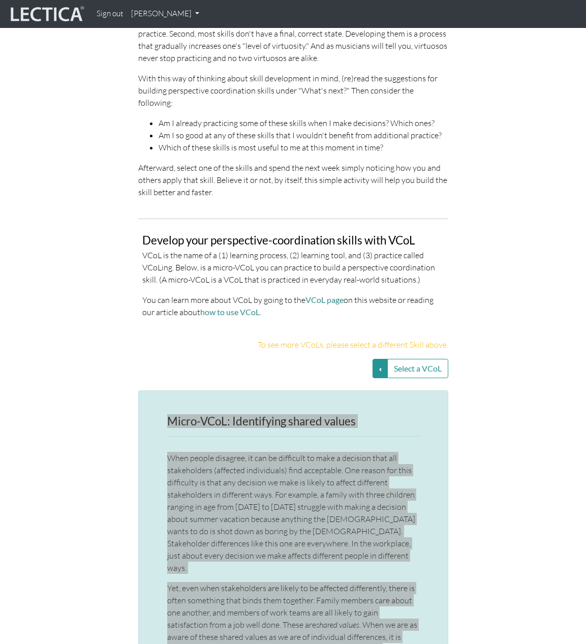
scroll to position [2200, 0]
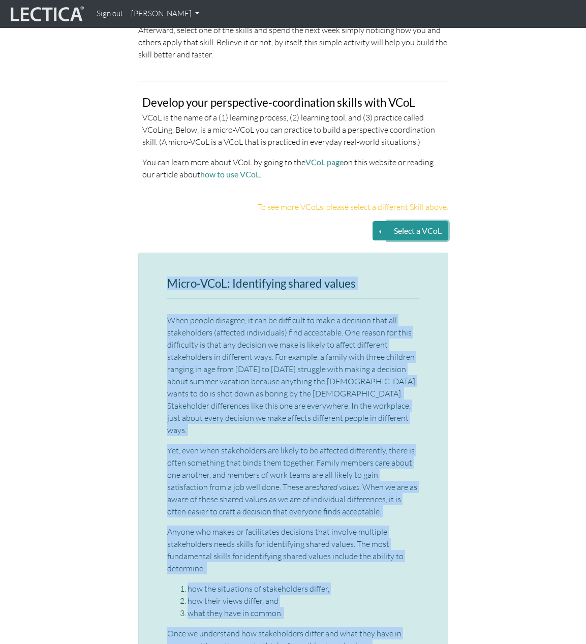
click at [387, 221] on button "Select a VCoL" at bounding box center [417, 230] width 61 height 19
click at [379, 221] on button "Select a VCoL" at bounding box center [380, 230] width 15 height 19
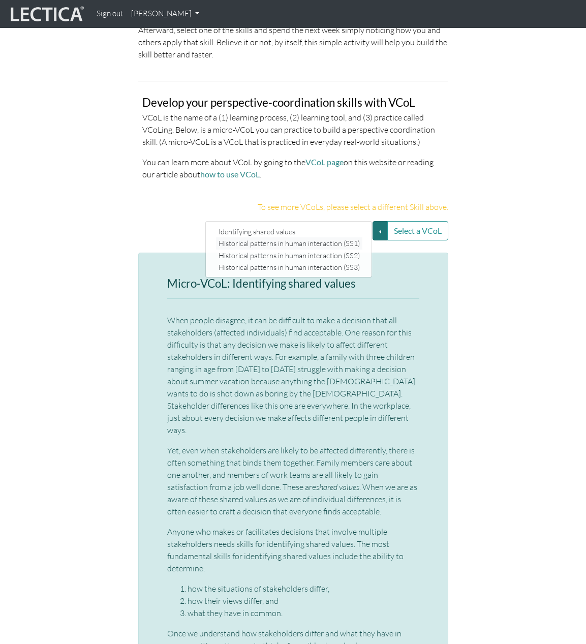
click at [345, 237] on link "Historical patterns in human interaction (SS1)" at bounding box center [289, 243] width 146 height 12
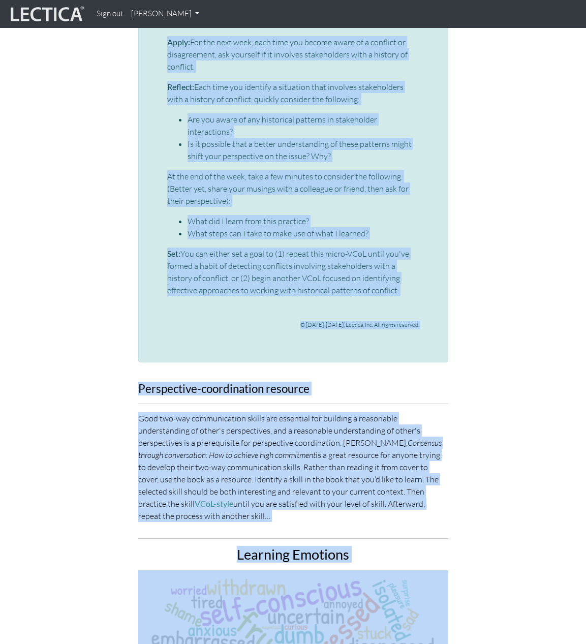
scroll to position [3084, 0]
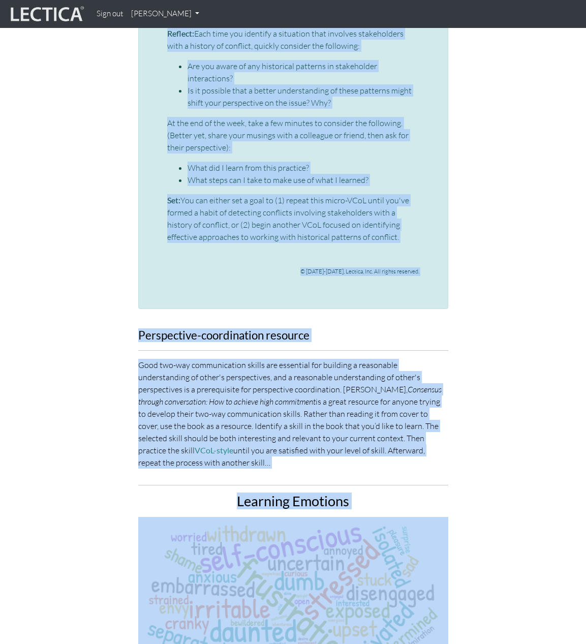
drag, startPoint x: 169, startPoint y: 232, endPoint x: 369, endPoint y: 191, distance: 204.9
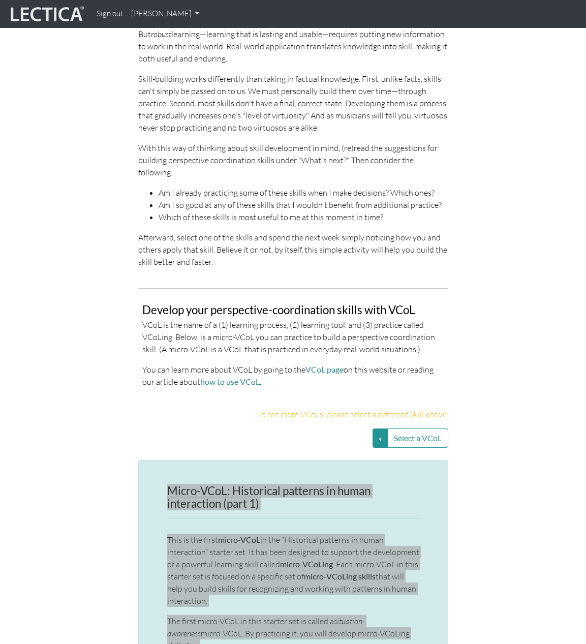
scroll to position [2049, 0]
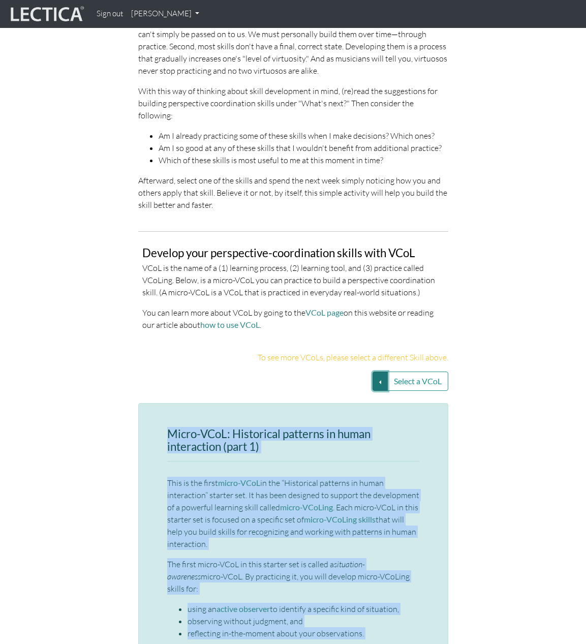
click at [379, 372] on button "Select a VCoL" at bounding box center [380, 381] width 15 height 19
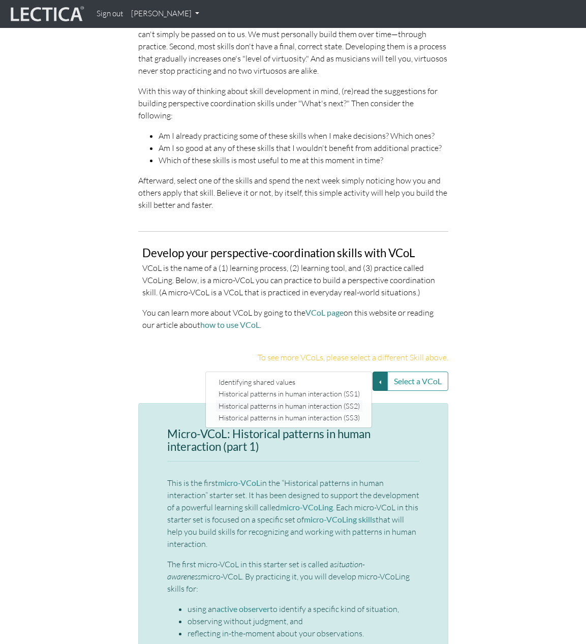
click at [351, 400] on link "Historical patterns in human interaction (SS2)" at bounding box center [289, 406] width 146 height 12
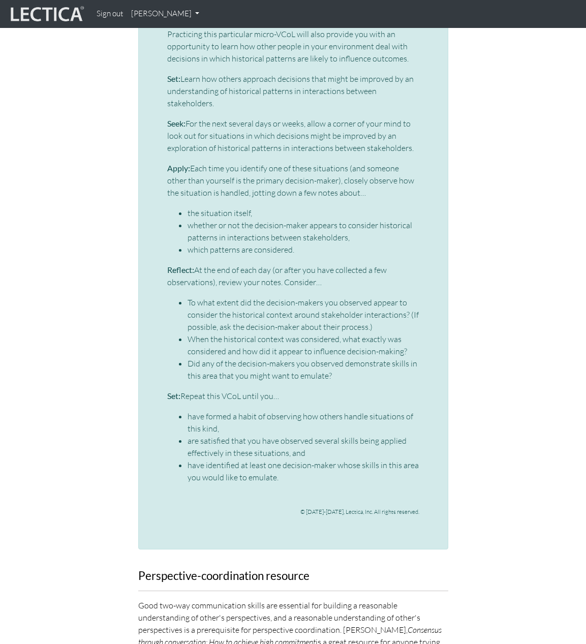
scroll to position [2475, 0]
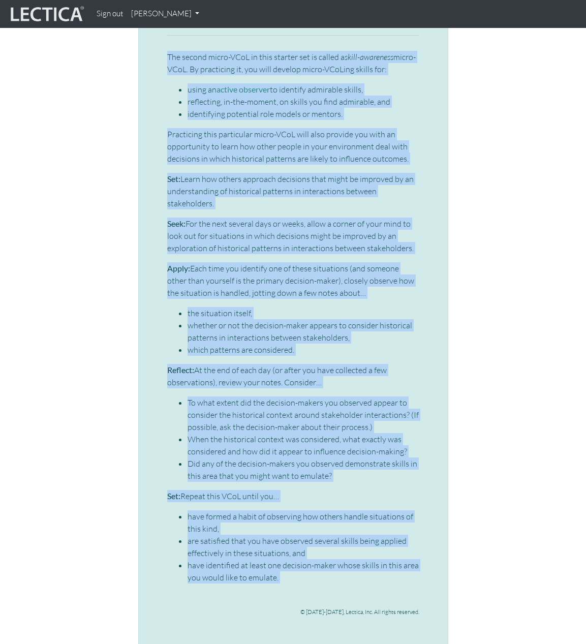
drag, startPoint x: 169, startPoint y: 394, endPoint x: 343, endPoint y: 548, distance: 232.9
click at [343, 463] on div "Micro-VCoL: Historical patterns in human interaction (part 2) The second micro-…" at bounding box center [293, 313] width 252 height 623
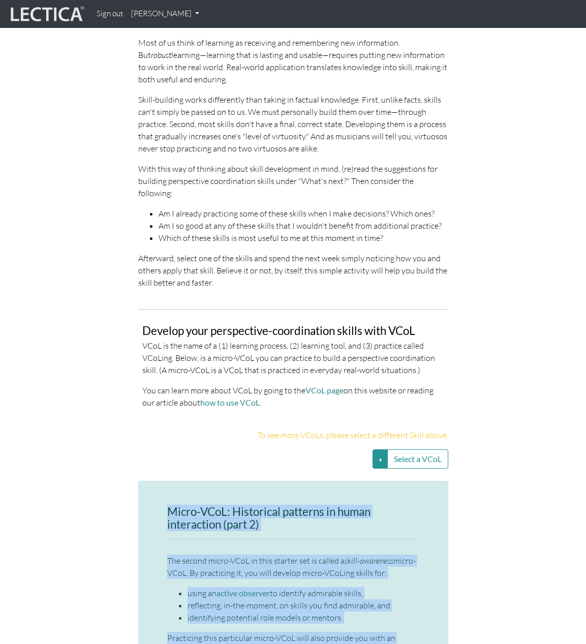
scroll to position [1935, 0]
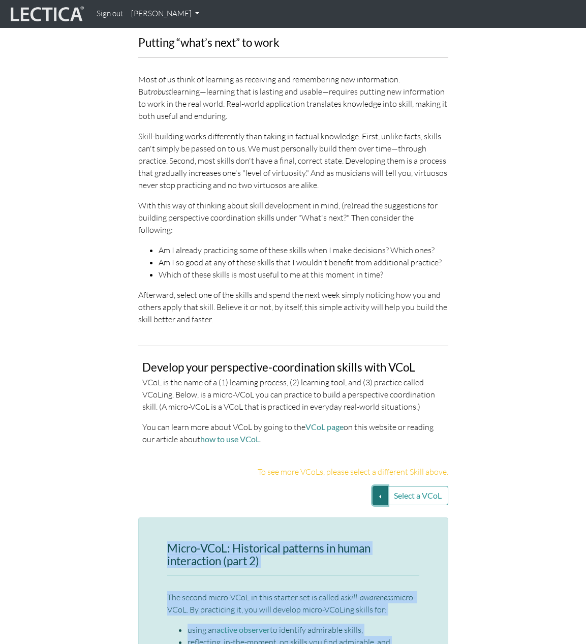
click at [380, 463] on button "Select a VCoL" at bounding box center [380, 495] width 15 height 19
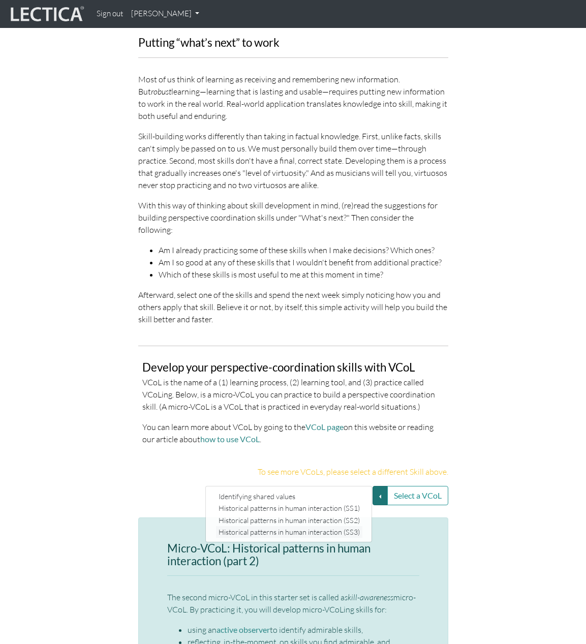
click at [311, 463] on link "Historical patterns in human interaction (SS3)" at bounding box center [289, 532] width 146 height 12
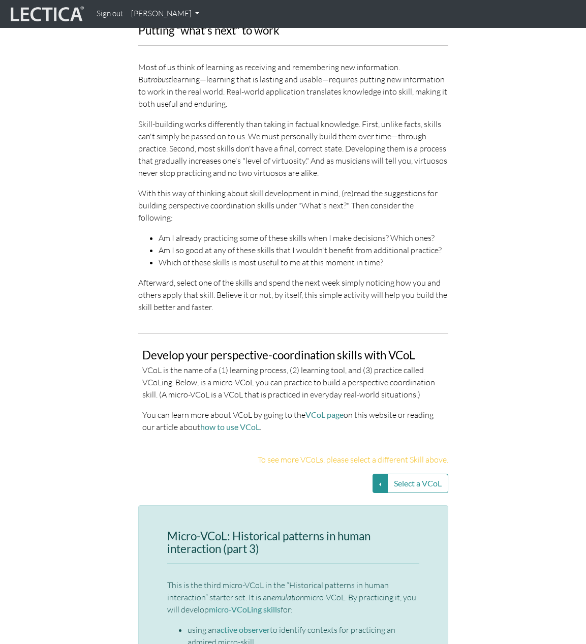
click at [418, 276] on p "Afterward, select one of the skills and spend the next week simply noticing how…" at bounding box center [293, 294] width 310 height 37
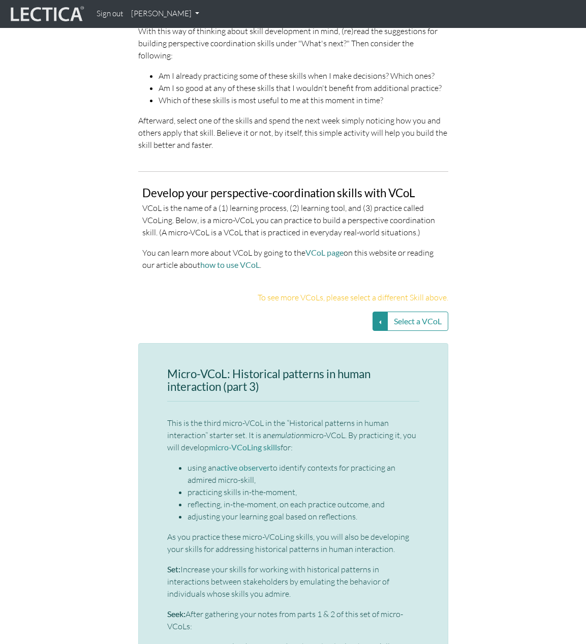
scroll to position [2214, 0]
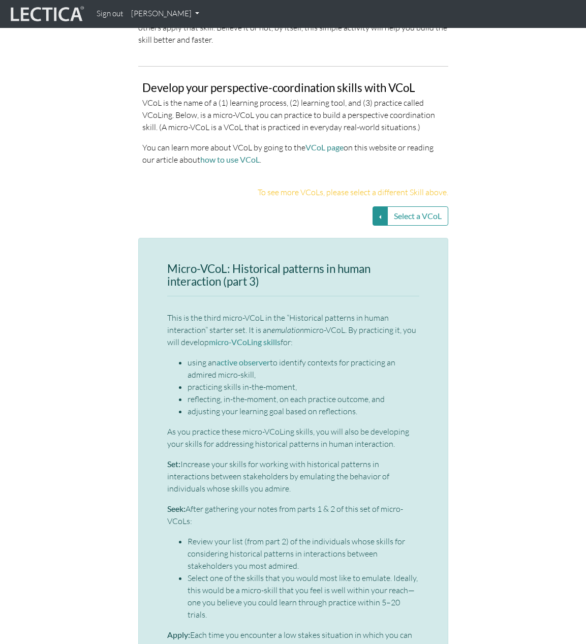
click at [170, 263] on h3 "Micro-VCoL: Historical patterns in human interaction (part 3)" at bounding box center [293, 275] width 252 height 25
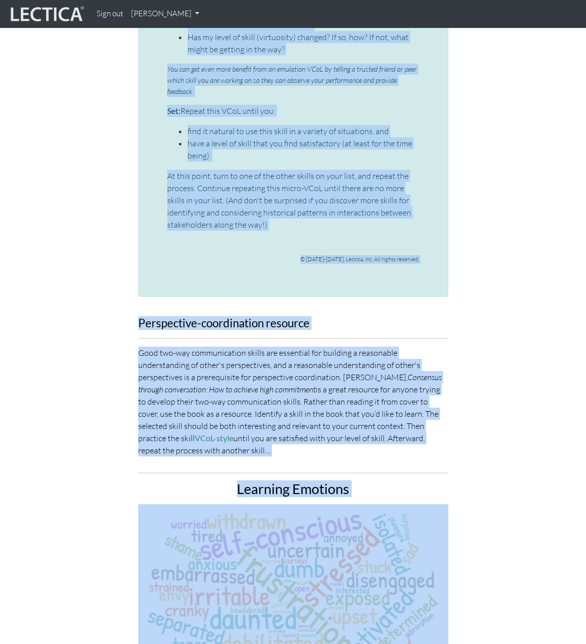
scroll to position [3007, 0]
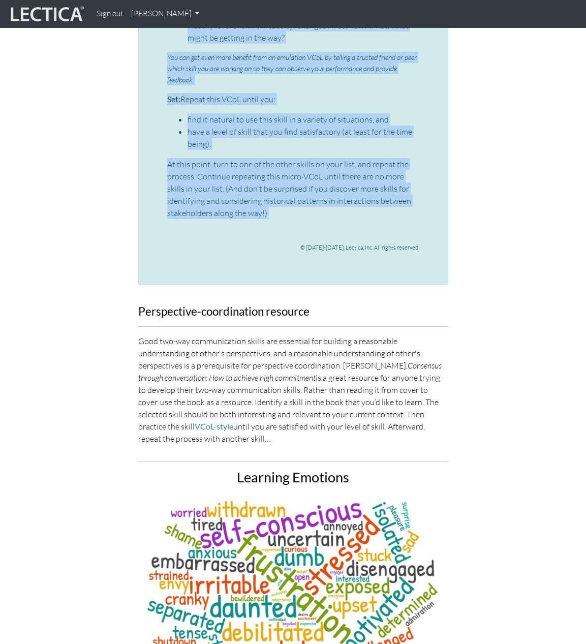
drag, startPoint x: 168, startPoint y: 230, endPoint x: 321, endPoint y: 175, distance: 163.0
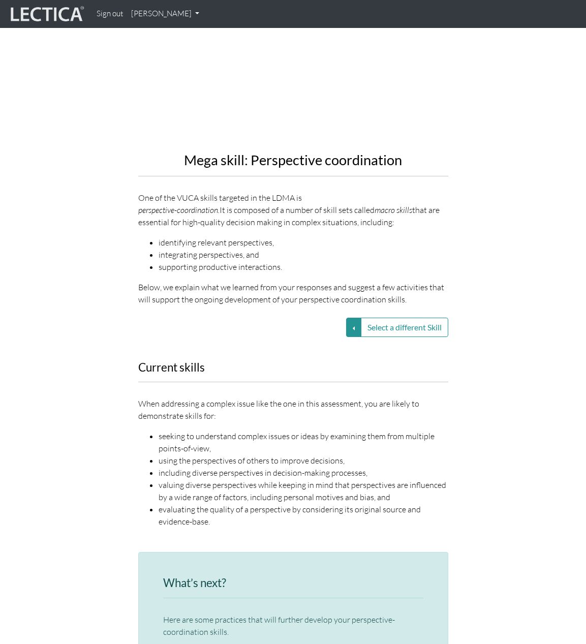
scroll to position [1247, 0]
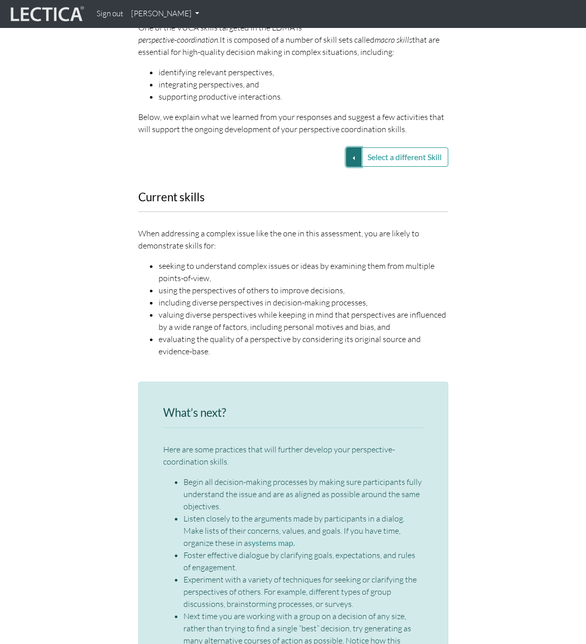
click at [349, 147] on button "Select a different Skill" at bounding box center [353, 156] width 15 height 19
click at [289, 175] on link "VUCA—Decision-making process" at bounding box center [281, 181] width 109 height 12
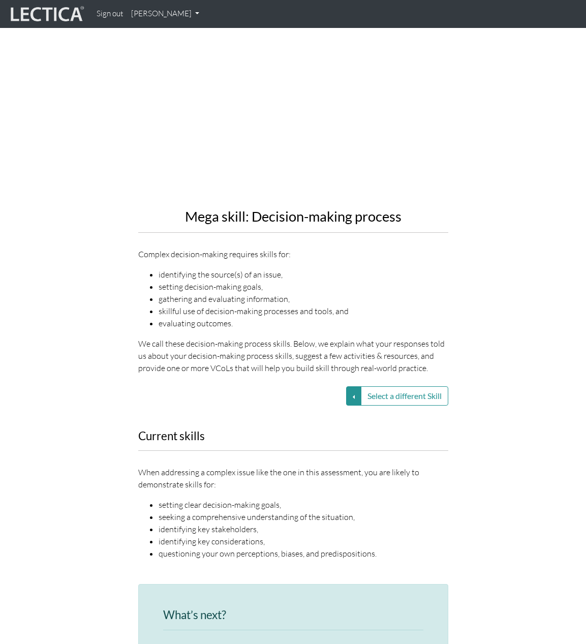
scroll to position [956, 0]
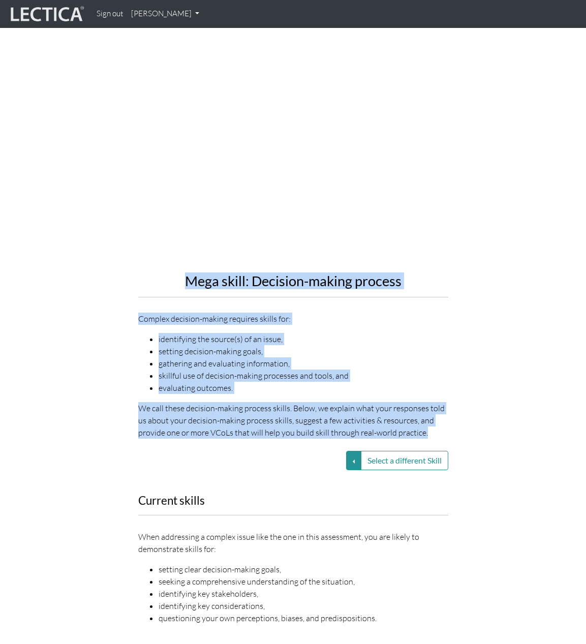
drag, startPoint x: 185, startPoint y: 256, endPoint x: 452, endPoint y: 406, distance: 306.3
click at [452, 406] on div "Mega skill: Decision-making process Complex decision-making requires skills for…" at bounding box center [293, 238] width 325 height 418
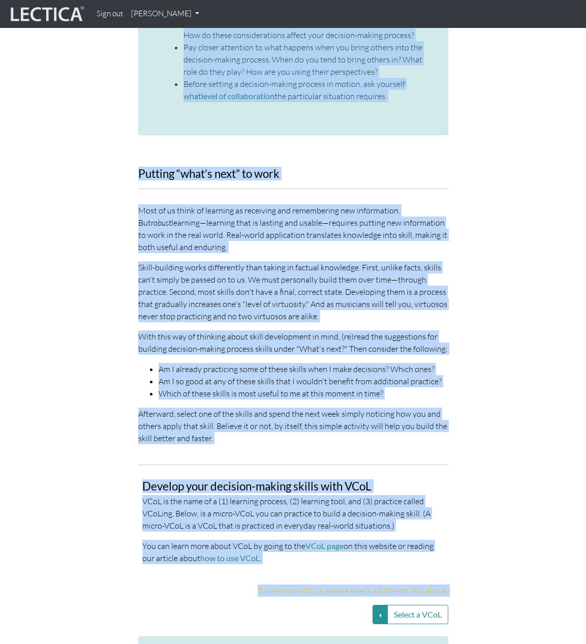
scroll to position [1860, 0]
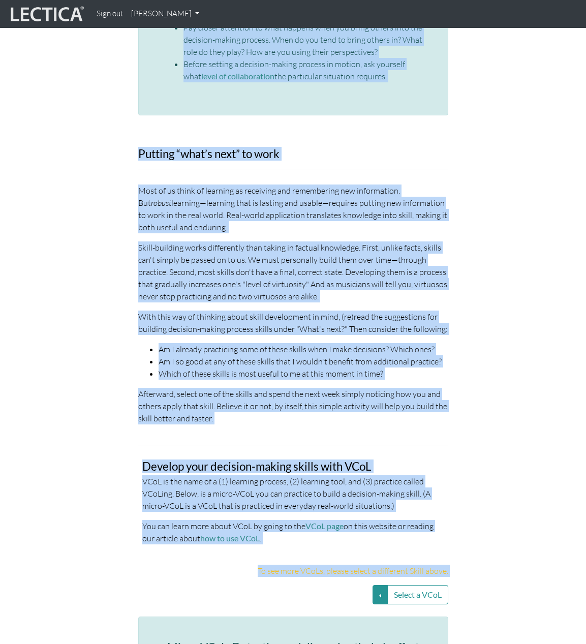
drag, startPoint x: 140, startPoint y: 129, endPoint x: 381, endPoint y: 54, distance: 252.6
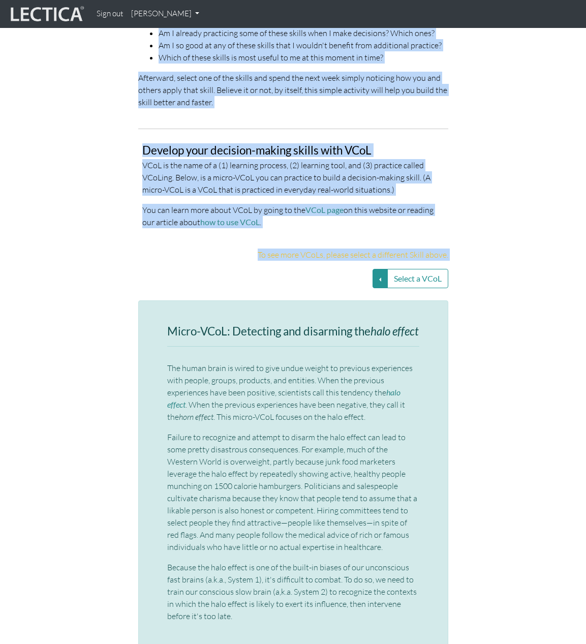
scroll to position [2257, 0]
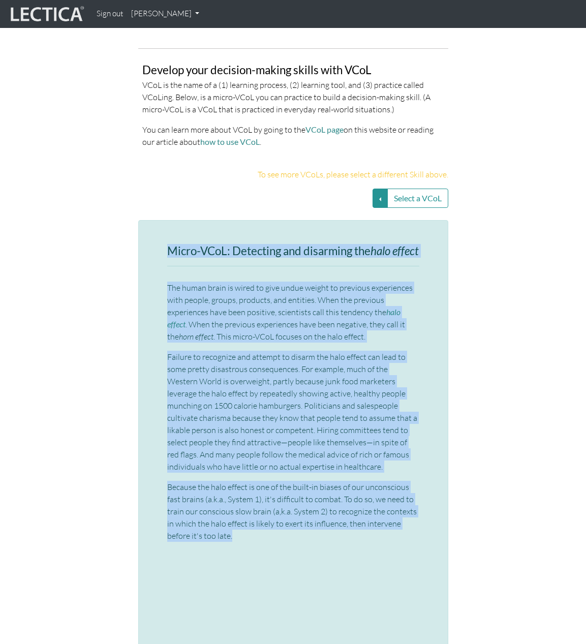
drag, startPoint x: 168, startPoint y: 227, endPoint x: 286, endPoint y: 524, distance: 319.8
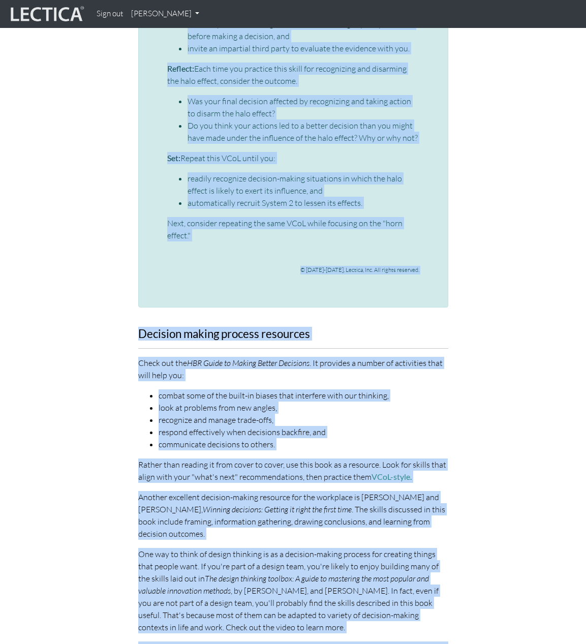
scroll to position [3249, 0]
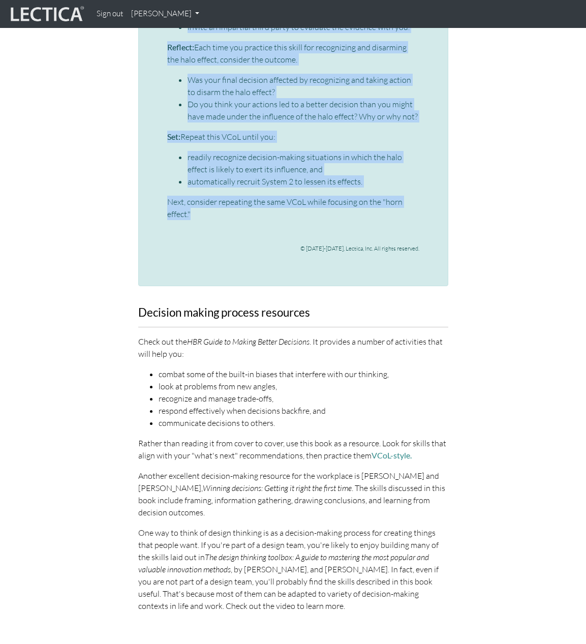
drag, startPoint x: 167, startPoint y: 229, endPoint x: 280, endPoint y: 192, distance: 118.9
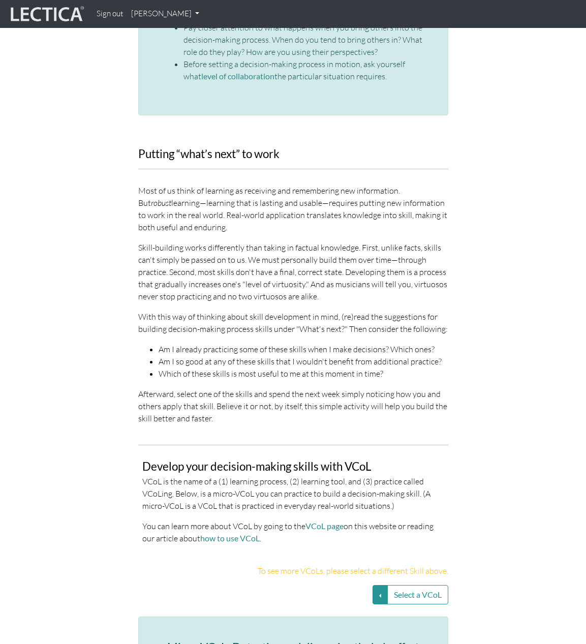
scroll to position [1920, 0]
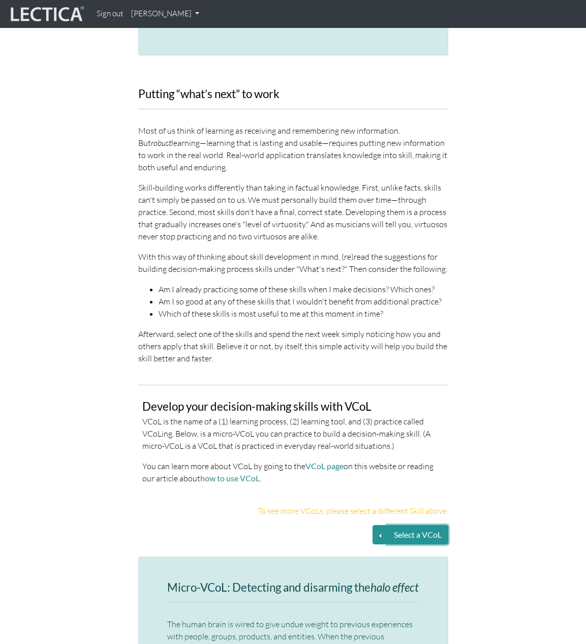
click at [393, 463] on button "Select a VCoL" at bounding box center [417, 534] width 61 height 19
click at [381, 463] on button "Select a VCoL" at bounding box center [380, 534] width 15 height 19
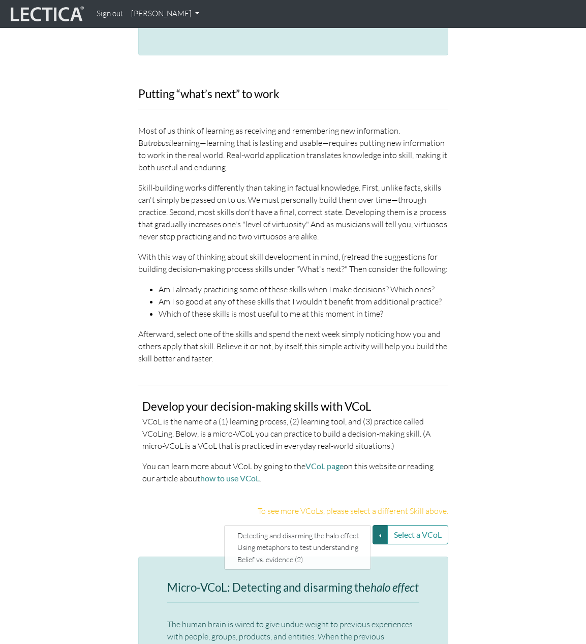
click at [338, 462] on div "Develop your decision-making skills with VCoL VCoL is the name of a (1) learnin…" at bounding box center [293, 446] width 302 height 92
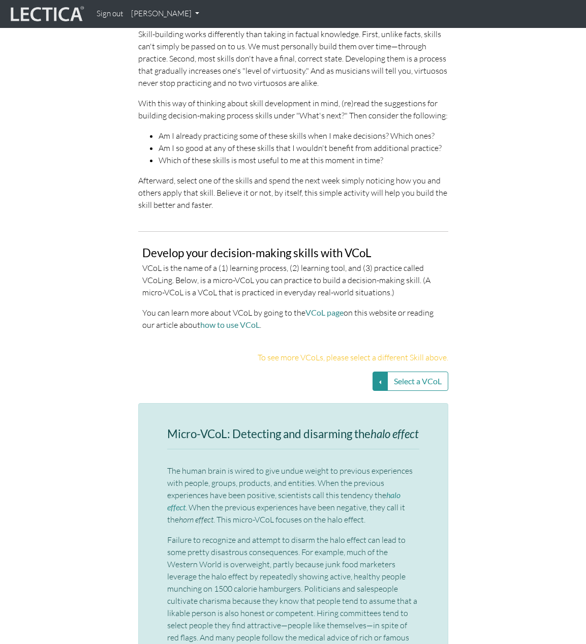
scroll to position [2078, 0]
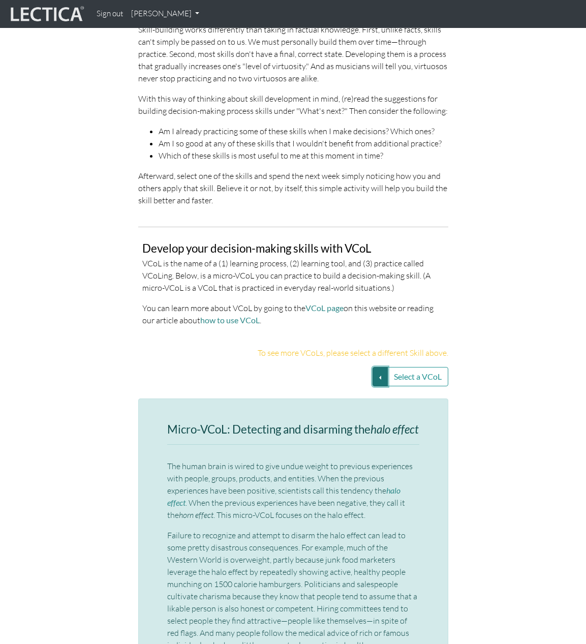
click at [376, 367] on button "Select a VCoL" at bounding box center [380, 376] width 15 height 19
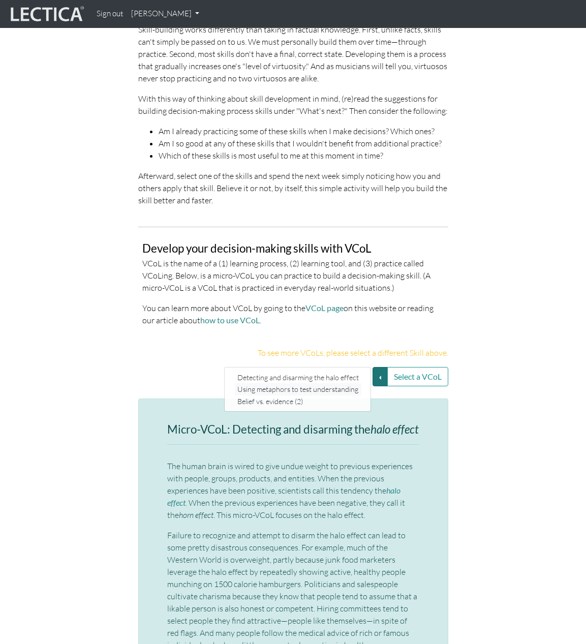
click at [341, 383] on link "Using metaphors to test understanding" at bounding box center [298, 389] width 127 height 12
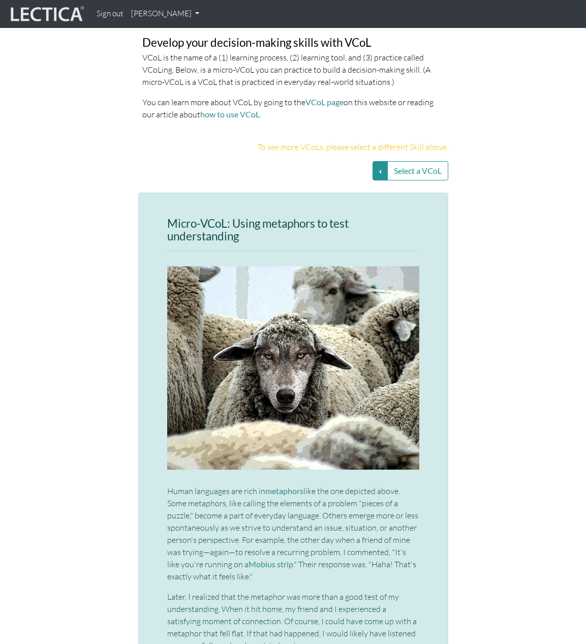
scroll to position [2284, 2]
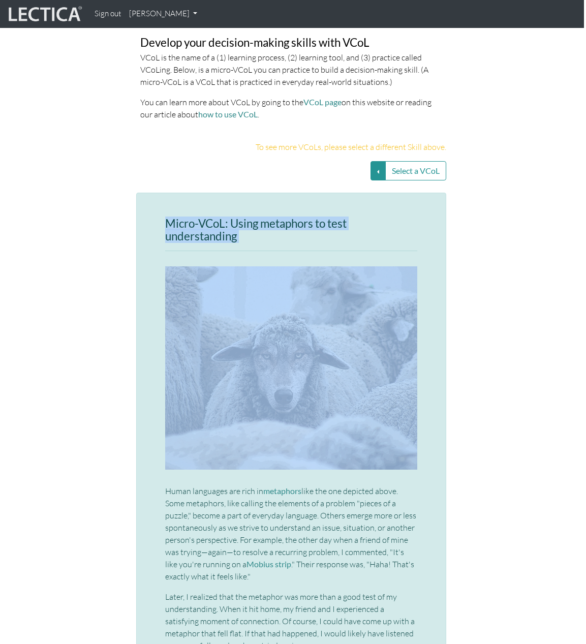
drag, startPoint x: 165, startPoint y: 193, endPoint x: 251, endPoint y: 230, distance: 94.2
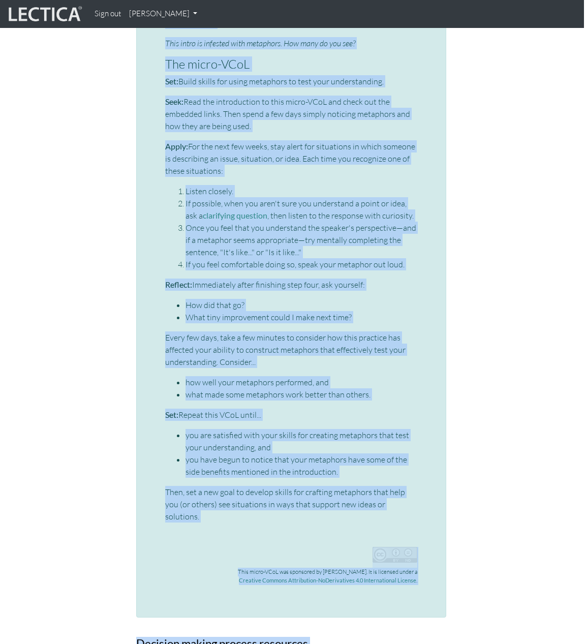
scroll to position [3312, 2]
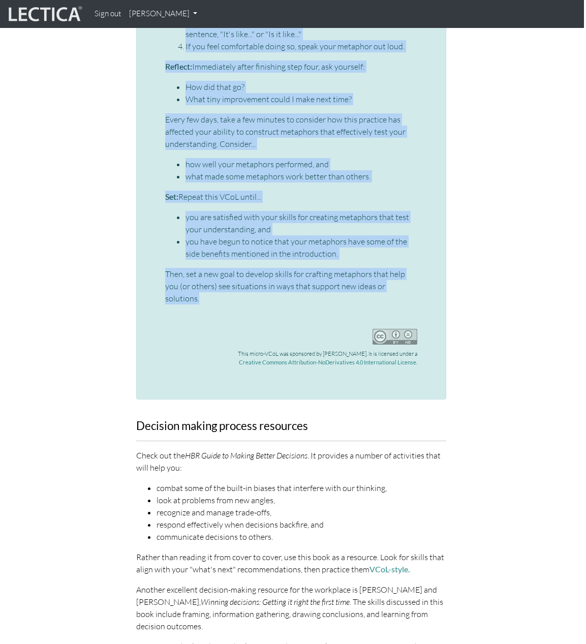
drag, startPoint x: 166, startPoint y: 267, endPoint x: 423, endPoint y: 252, distance: 257.6
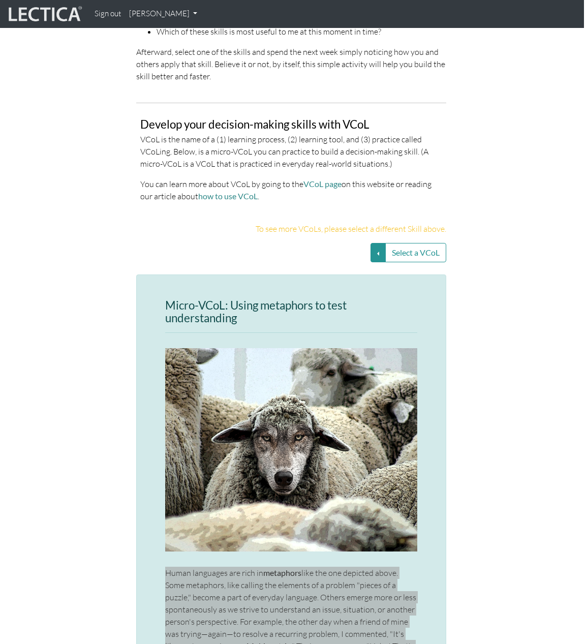
scroll to position [2187, 2]
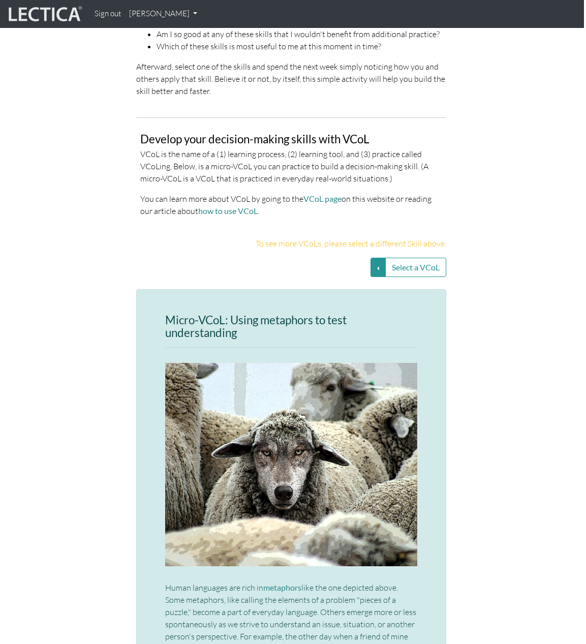
click at [316, 314] on h3 "Micro-VCoL: Using metaphors to test understanding" at bounding box center [291, 326] width 252 height 25
click at [378, 258] on button "Select a VCoL" at bounding box center [377, 267] width 15 height 19
click at [317, 286] on link "Belief vs. evidence (2)" at bounding box center [296, 292] width 127 height 12
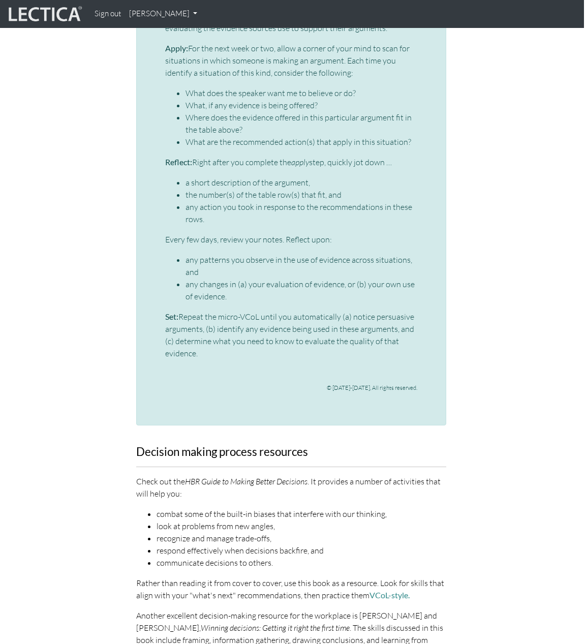
scroll to position [3183, 2]
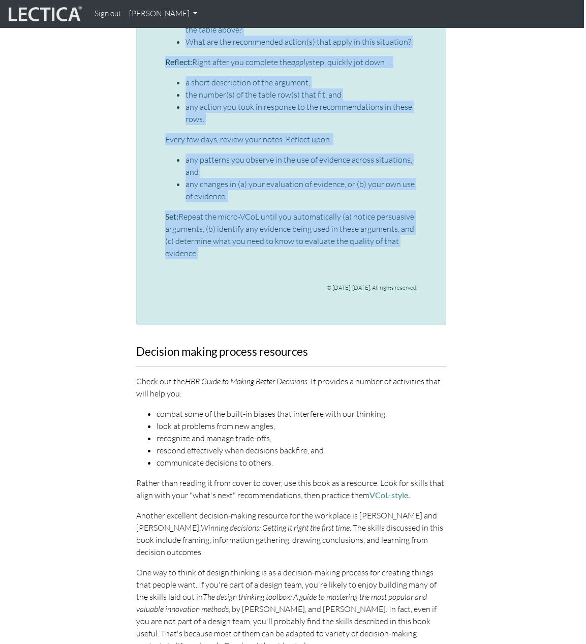
drag, startPoint x: 160, startPoint y: 306, endPoint x: 330, endPoint y: 238, distance: 183.4
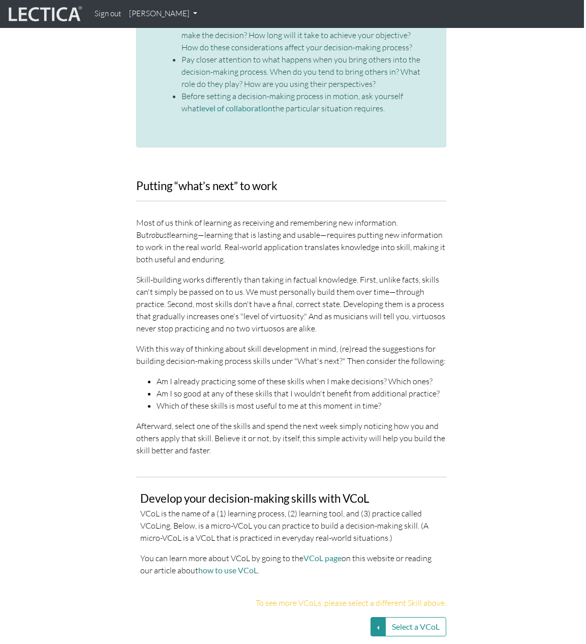
scroll to position [1931, 2]
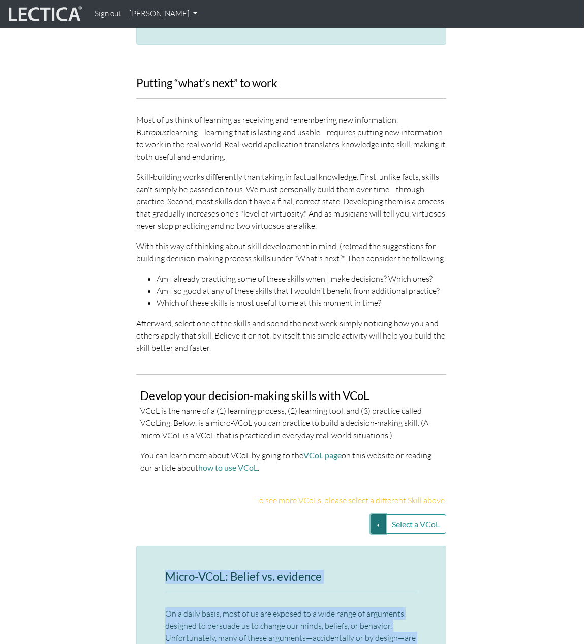
click at [373, 463] on button "Select a VCoL" at bounding box center [377, 523] width 15 height 19
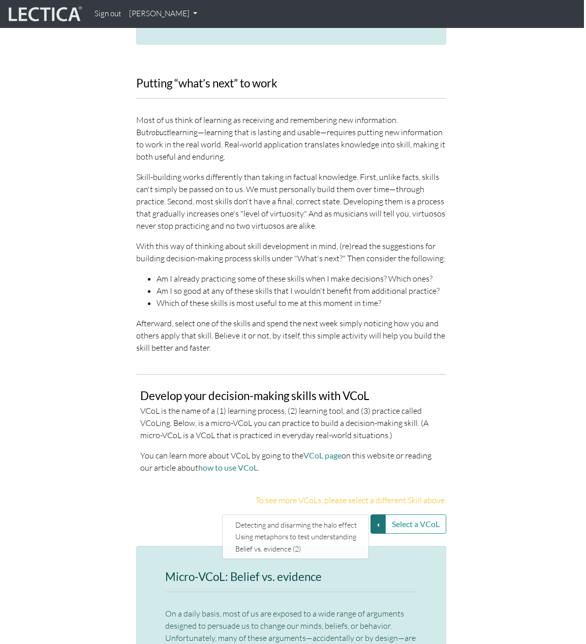
click at [459, 411] on div "Develop your decision-making skills with VCoL VCoL is the name of a (1) learnin…" at bounding box center [291, 428] width 488 height 108
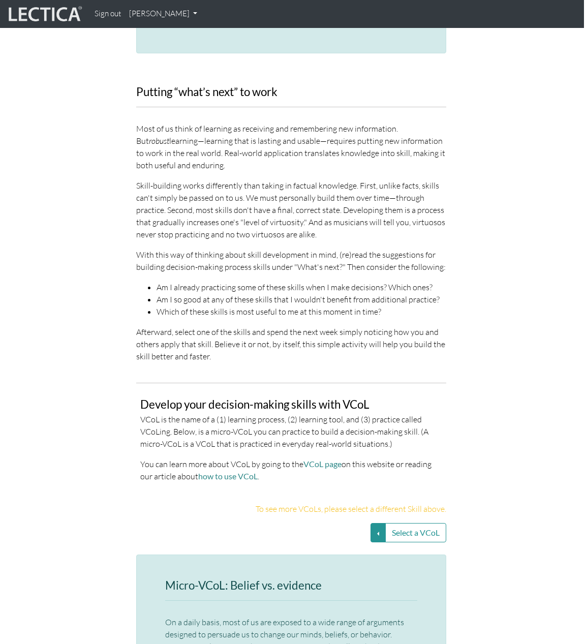
click at [510, 283] on div "Putting “what’s next” to work Most of us think of learning as receiving and rem…" at bounding box center [291, 228] width 488 height 285
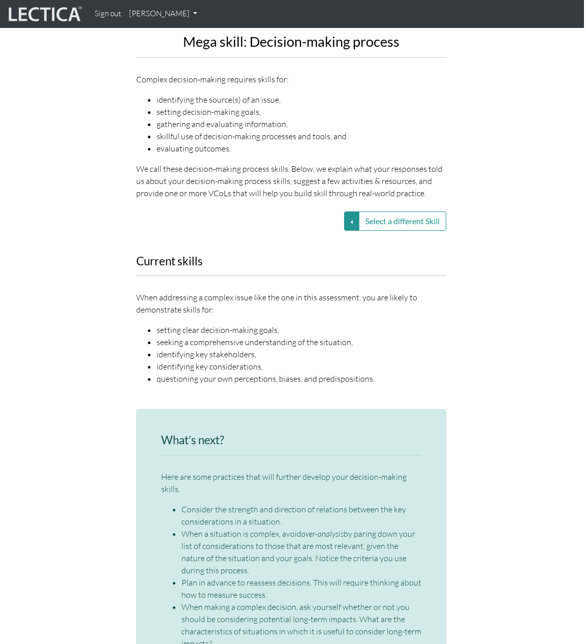
scroll to position [1198, 2]
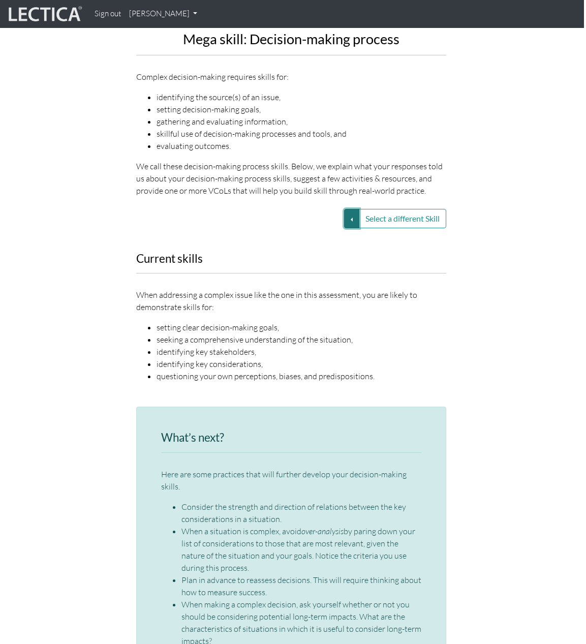
click at [352, 209] on button "Select a different Skill" at bounding box center [351, 218] width 15 height 19
click at [292, 213] on link "VUCA—Collaborative capacity" at bounding box center [279, 219] width 109 height 12
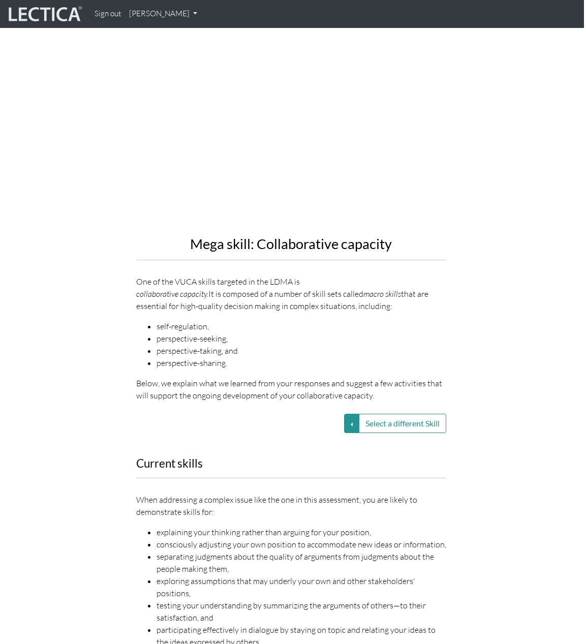
scroll to position [978, 2]
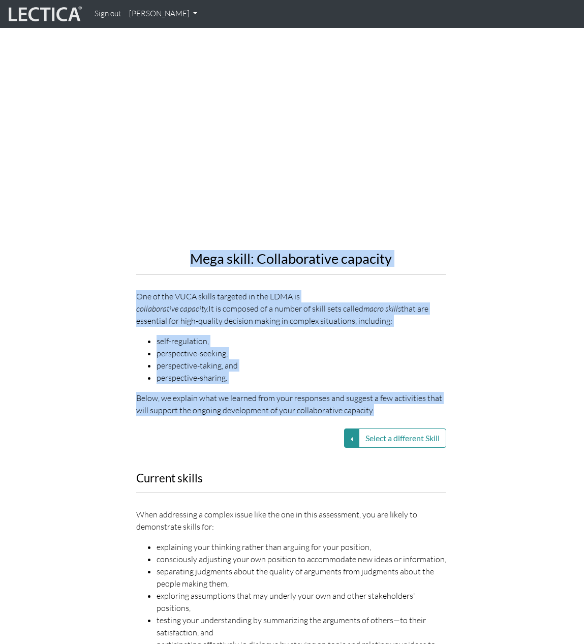
drag, startPoint x: 188, startPoint y: 234, endPoint x: 401, endPoint y: 394, distance: 267.5
click at [401, 394] on div "Mega skill: Collaborative capacity One of the VUCA skills targeted in the LDMA …" at bounding box center [291, 216] width 325 height 418
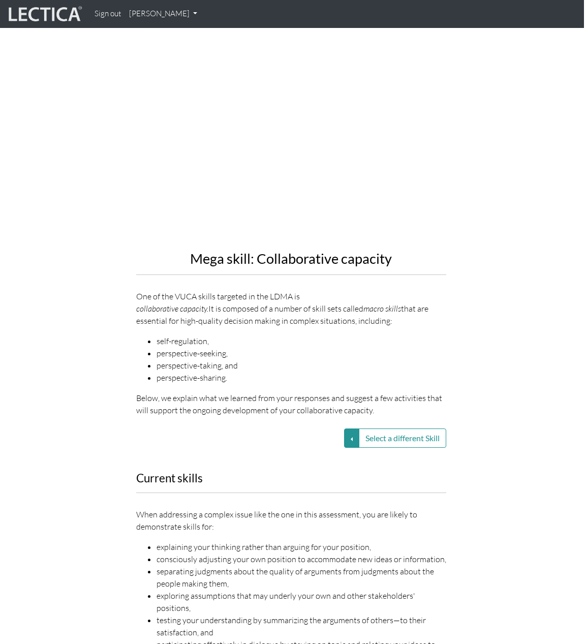
click at [396, 359] on li "perspective-taking, and" at bounding box center [302, 365] width 290 height 12
click at [351, 428] on button "Select a different Skill" at bounding box center [351, 437] width 15 height 19
click at [328, 463] on p "When addressing a complex issue like the one in this assessment, you are likely…" at bounding box center [291, 520] width 310 height 24
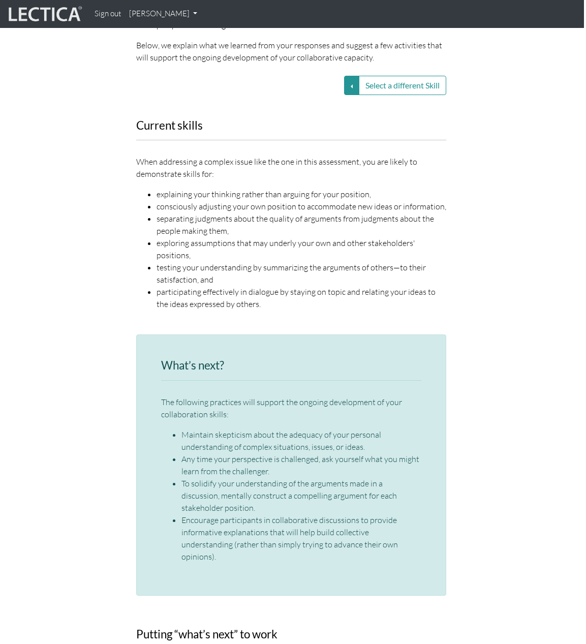
scroll to position [1347, 2]
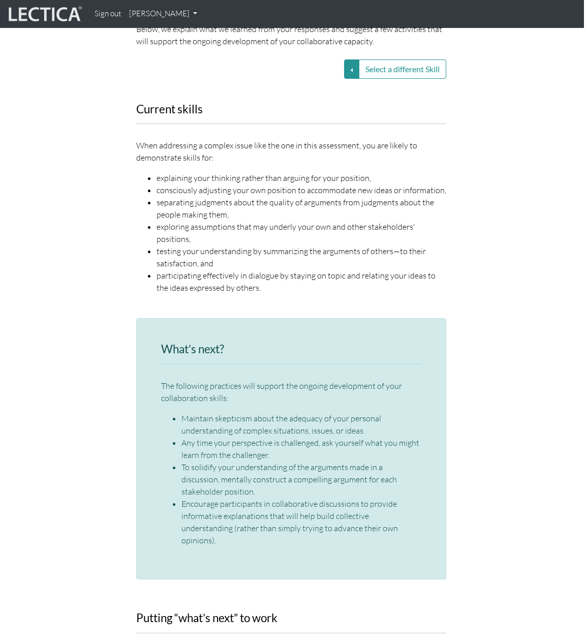
click at [135, 103] on div "Current skills When addressing a complex issue like the one in this assessment,…" at bounding box center [291, 204] width 325 height 203
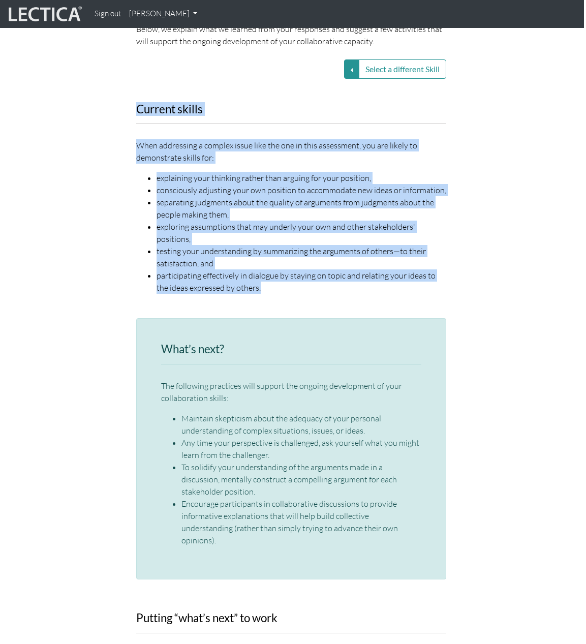
drag, startPoint x: 137, startPoint y: 85, endPoint x: 257, endPoint y: 260, distance: 212.0
click at [257, 260] on div "Current skills When addressing a complex issue like the one in this assessment,…" at bounding box center [291, 204] width 325 height 203
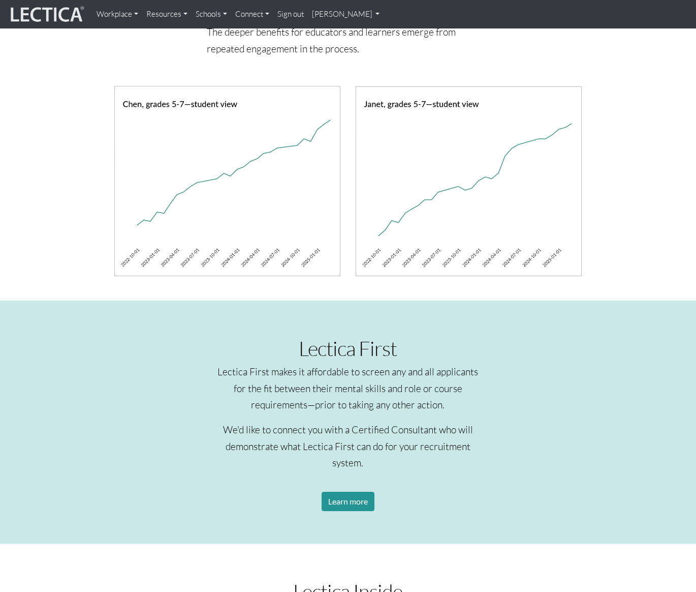
scroll to position [711, 0]
